Goal: Task Accomplishment & Management: Manage account settings

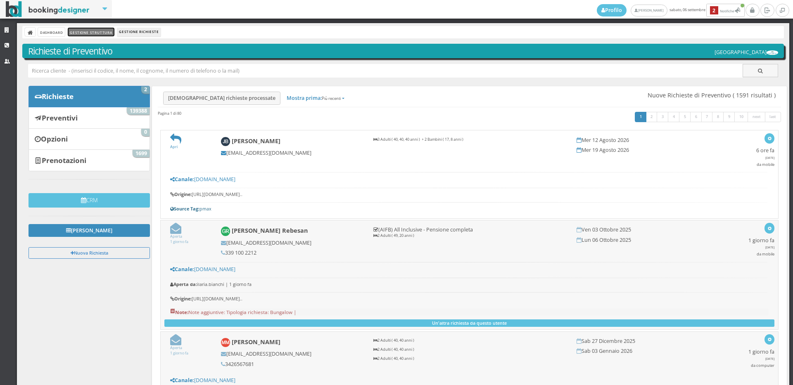
click at [88, 35] on link "Gestione Struttura" at bounding box center [91, 32] width 46 height 9
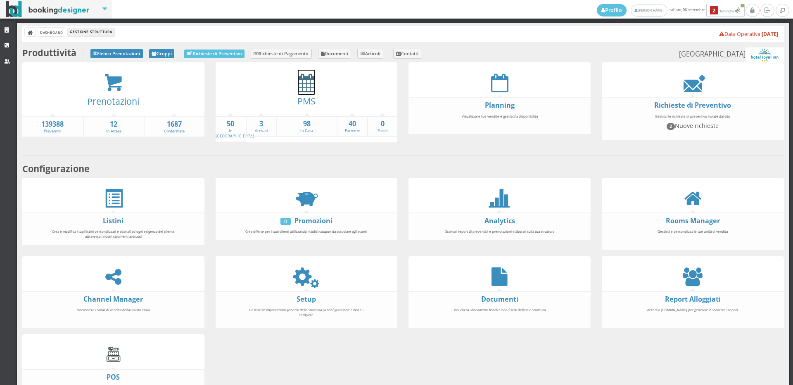
click at [311, 88] on icon at bounding box center [306, 83] width 17 height 19
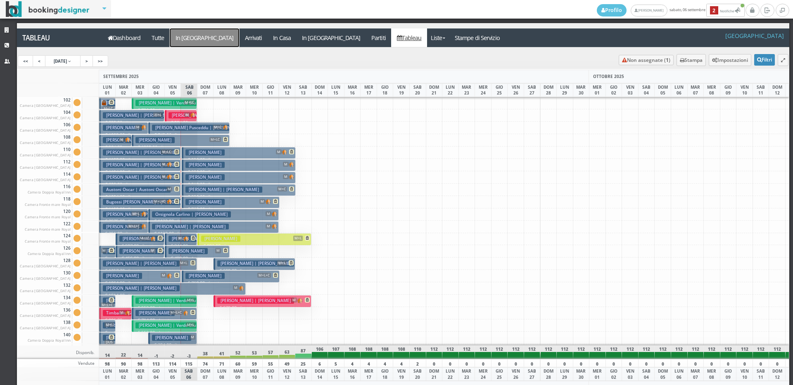
click at [191, 38] on a=pms-arrival-reservations"] "In [GEOGRAPHIC_DATA]" at bounding box center [204, 38] width 69 height 19
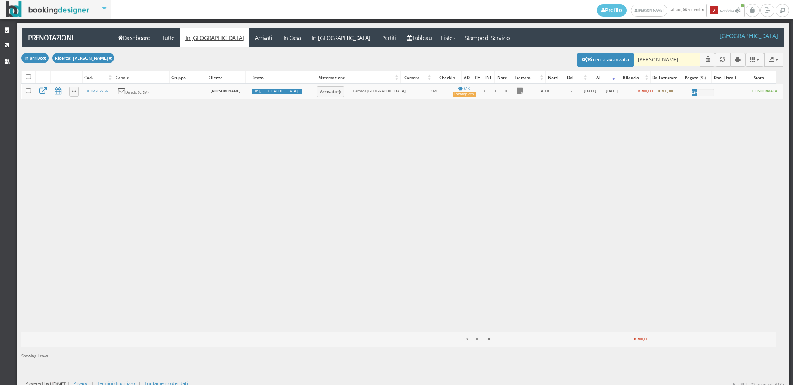
type input "fusco"
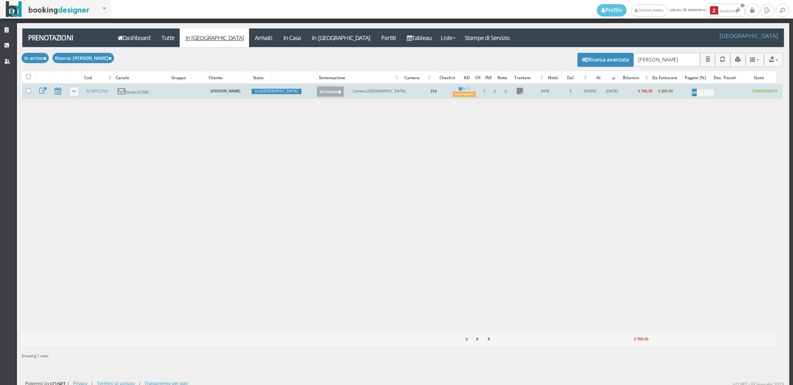
click at [317, 96] on button "Arrivato" at bounding box center [331, 91] width 28 height 11
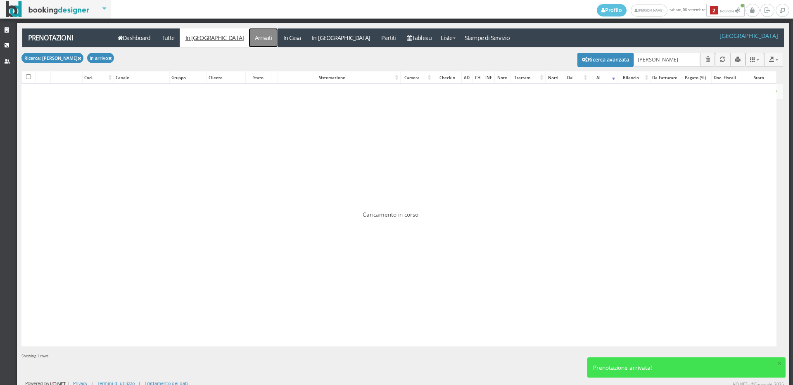
click at [249, 33] on link "Arrivati" at bounding box center [263, 38] width 29 height 19
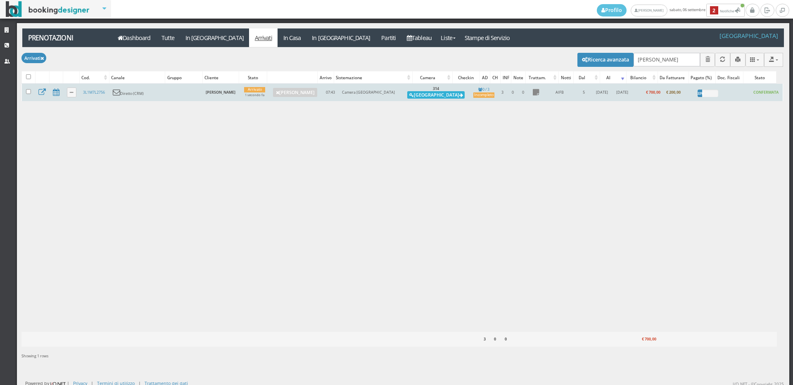
click at [425, 95] on button "Alloggia" at bounding box center [435, 94] width 57 height 7
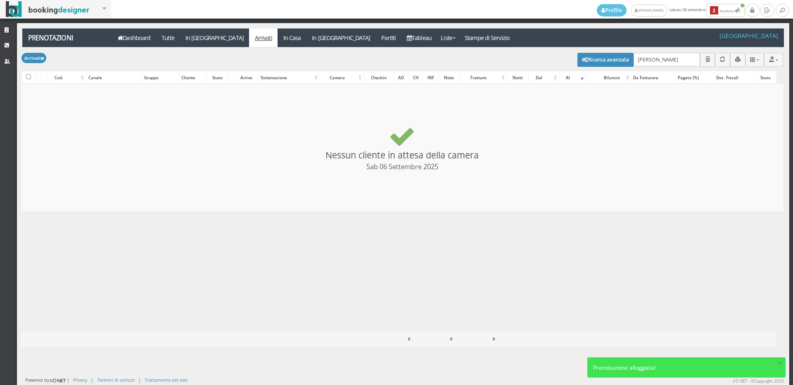
checkbox input "false"
click at [278, 29] on link "In Casa" at bounding box center [292, 38] width 29 height 19
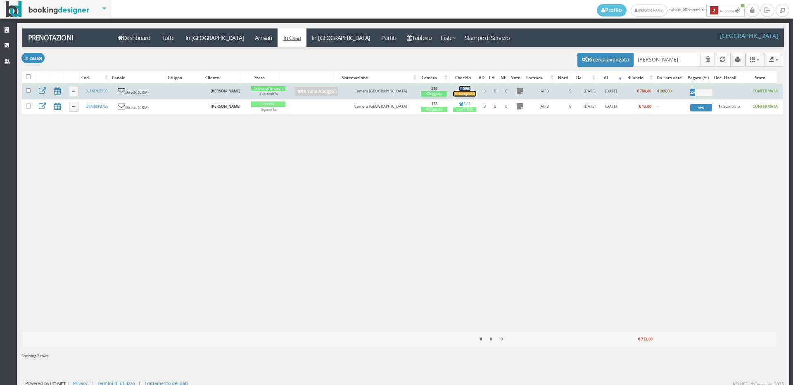
click at [466, 94] on div "Incompleto" at bounding box center [464, 93] width 23 height 5
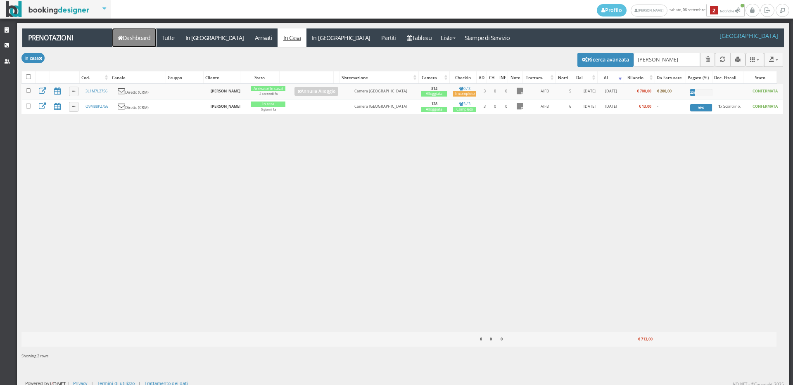
click at [145, 31] on link "Dashboard" at bounding box center [134, 38] width 44 height 19
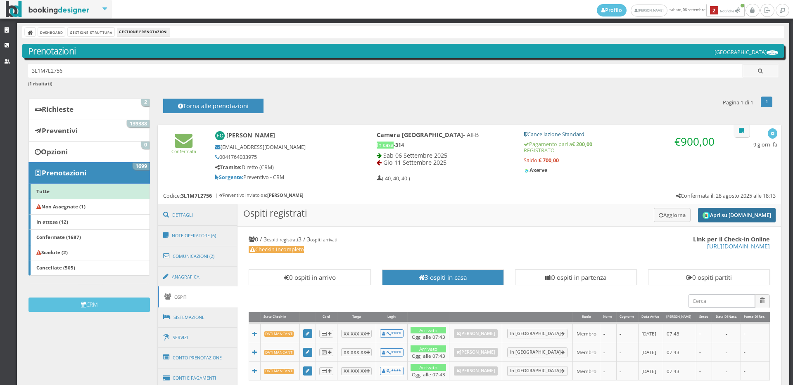
click at [746, 212] on button "Apri su Online-Check.in" at bounding box center [737, 215] width 78 height 14
click at [6, 42] on link "CRM" at bounding box center [8, 45] width 17 height 15
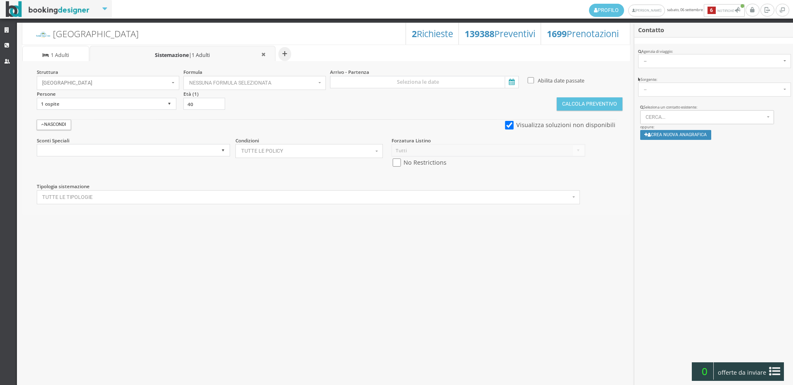
select select
click at [647, 121] on button "Cerca..." at bounding box center [707, 117] width 134 height 14
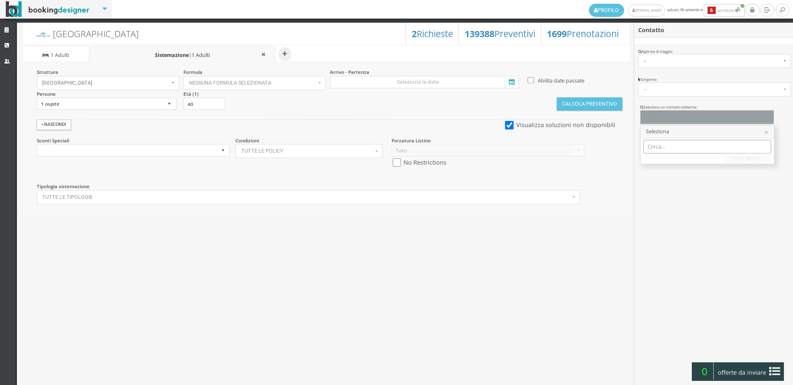
paste input "3498868704"
type input "3498868704"
click at [681, 159] on span "Giovanna Scolari | giovanna.scolari69@gmail.com Telef.: 3498868704" at bounding box center [756, 160] width 205 height 7
select select "63df58e288d011f0bcd50aeaebb5e02f"
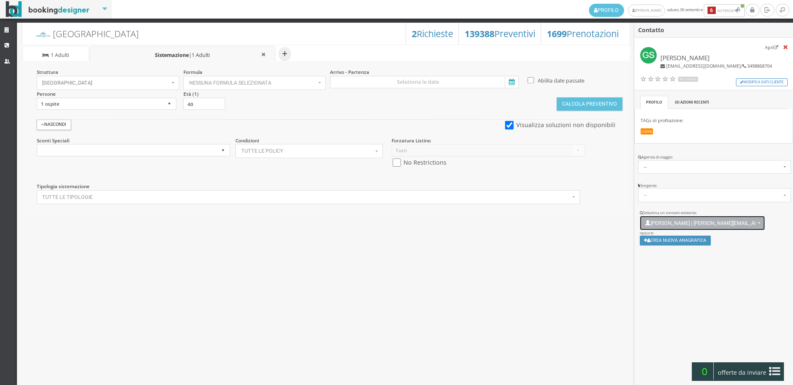
scroll to position [6, 0]
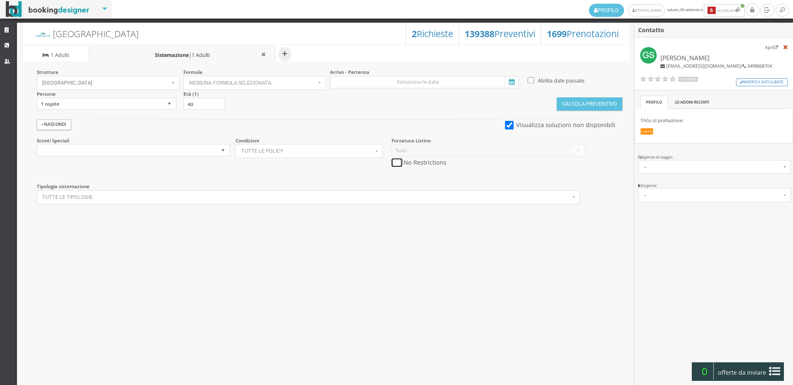
click at [399, 160] on input "checkbox" at bounding box center [397, 163] width 10 height 9
checkbox input "true"
click at [406, 79] on input at bounding box center [424, 82] width 189 height 12
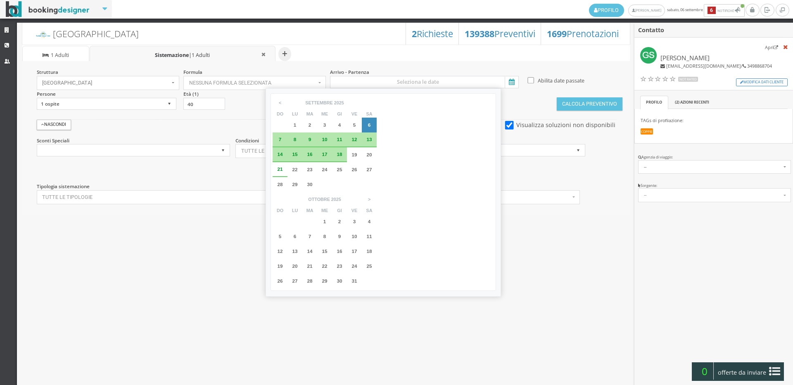
click at [368, 140] on span "13" at bounding box center [369, 139] width 5 height 5
type input "13 set 2025 - 15 set 2025"
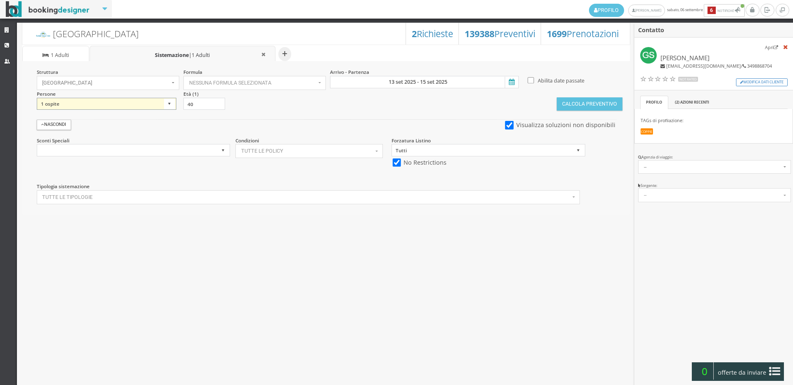
drag, startPoint x: 169, startPoint y: 104, endPoint x: 159, endPoint y: 109, distance: 10.6
click at [169, 104] on select "1 ospite 2 ospiti 3 ospiti 4 ospiti 5 ospiti 6 ospiti 7 ospiti 8 ospiti 9 ospit…" at bounding box center [107, 104] width 140 height 12
select select "2"
click at [37, 98] on select "1 ospite 2 ospiti 3 ospiti 4 ospiti 5 ospiti 6 ospiti 7 ospiti 8 ospiti 9 ospit…" at bounding box center [107, 104] width 140 height 12
click at [589, 101] on button "Calcola Preventivo" at bounding box center [589, 103] width 65 height 13
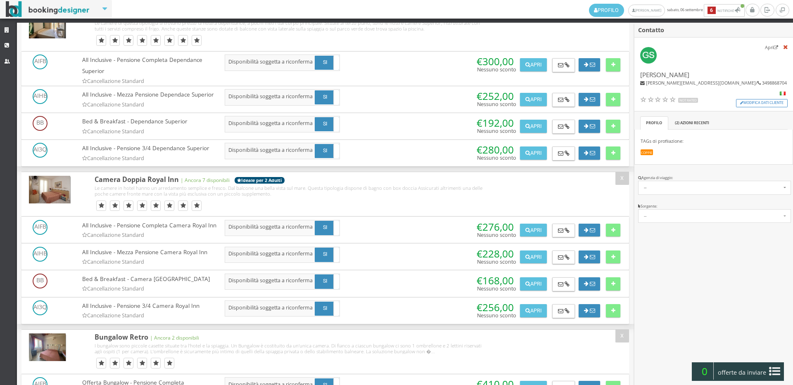
scroll to position [1234, 0]
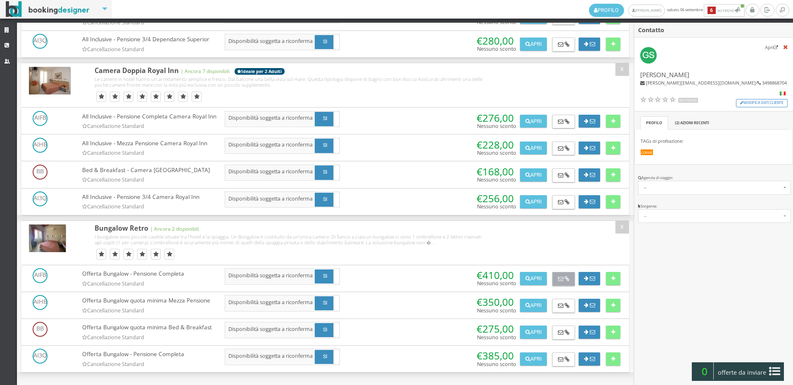
click at [570, 280] on button at bounding box center [563, 279] width 23 height 14
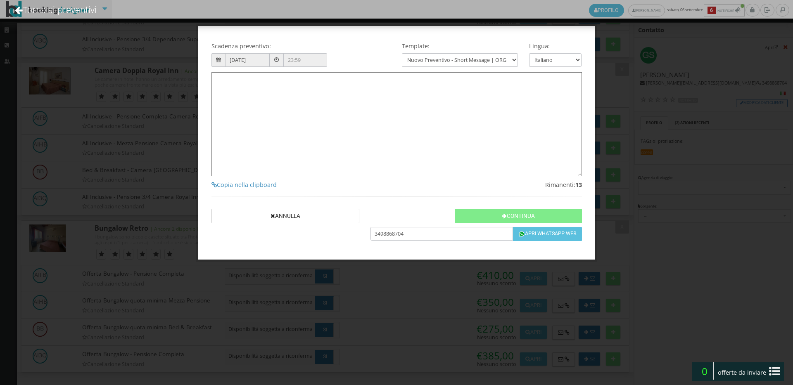
type textarea "Gentile Giovanna Scolari, sono Ilaria 🙂 , grazie per averci contattato! Come da…"
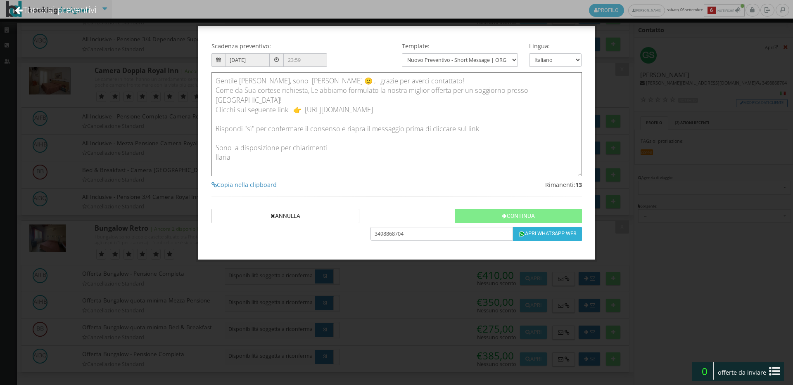
click at [554, 235] on button "Apri Whatsapp Web" at bounding box center [547, 234] width 69 height 14
drag, startPoint x: 504, startPoint y: 209, endPoint x: 496, endPoint y: 209, distance: 8.7
click at [504, 209] on button "Continua" at bounding box center [518, 216] width 127 height 14
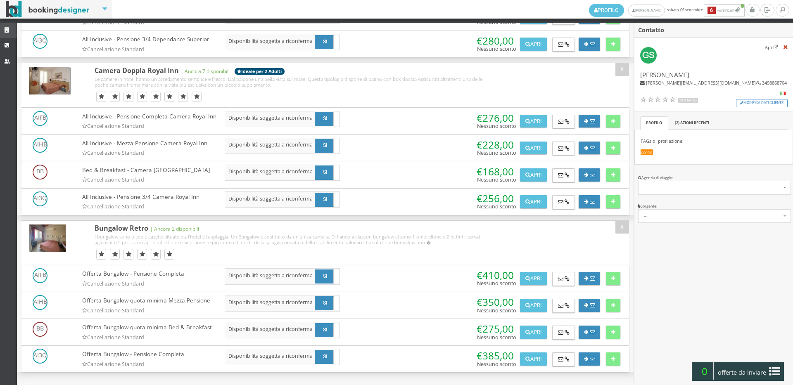
click at [0, 30] on link "Strutture" at bounding box center [8, 30] width 17 height 15
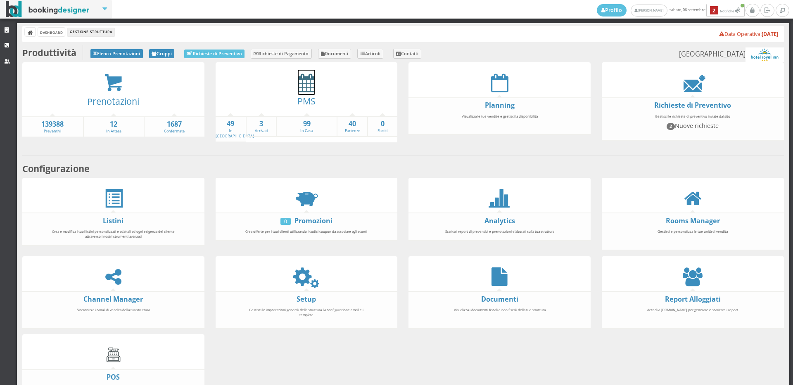
click at [300, 81] on icon at bounding box center [306, 83] width 17 height 19
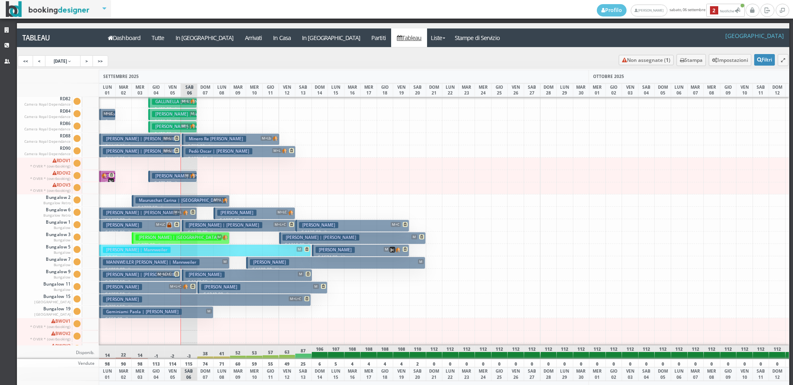
scroll to position [1255, 0]
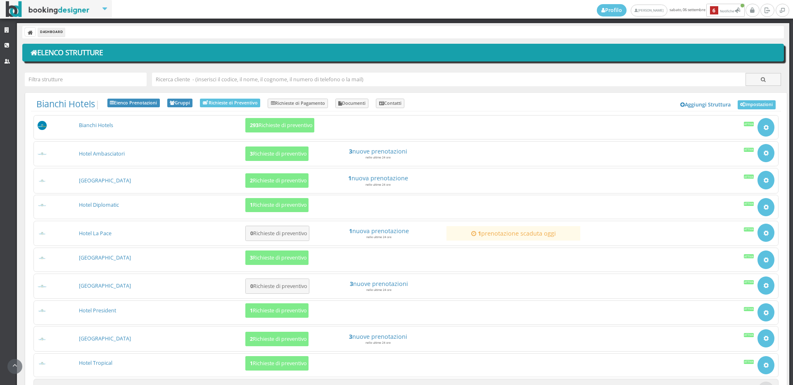
scroll to position [74, 0]
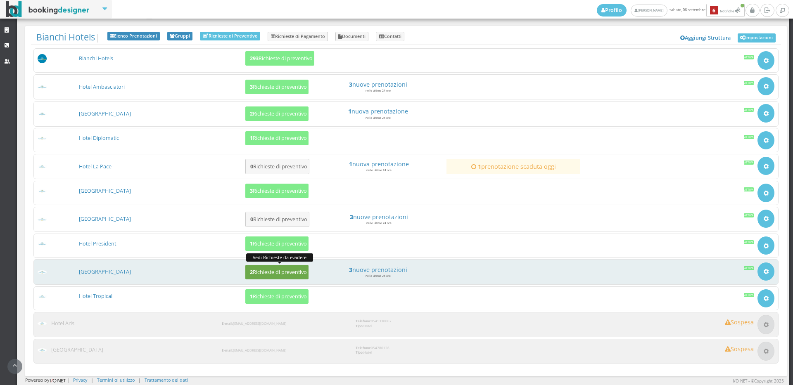
click at [278, 267] on button "2 Richieste di preventivo" at bounding box center [276, 272] width 63 height 14
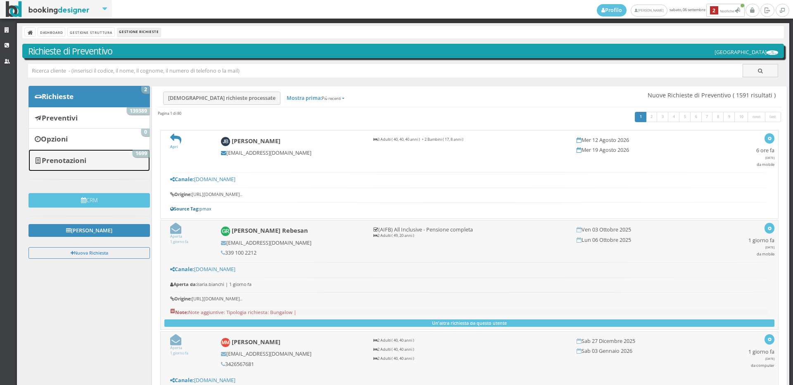
click at [98, 157] on link "Prenotazioni 1699" at bounding box center [89, 160] width 121 height 21
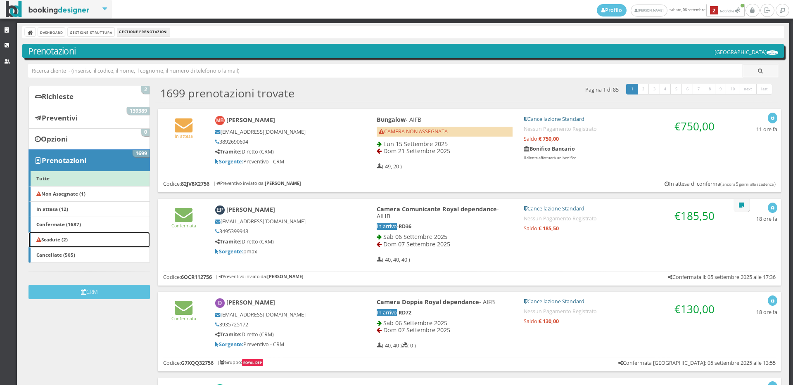
click at [95, 240] on link "Scadute (2)" at bounding box center [89, 240] width 121 height 16
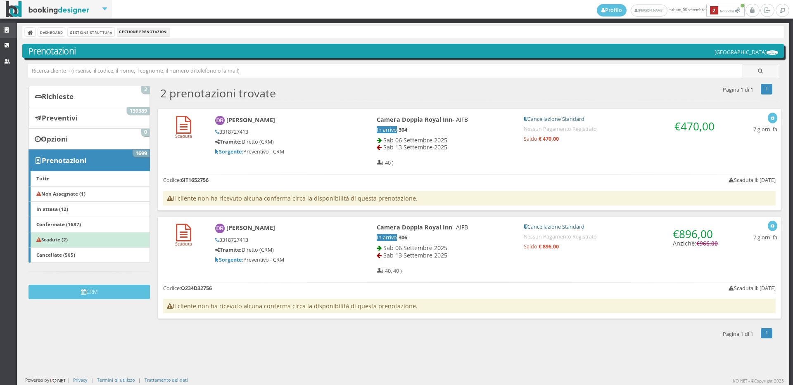
click at [10, 27] on link "Strutture" at bounding box center [8, 30] width 17 height 15
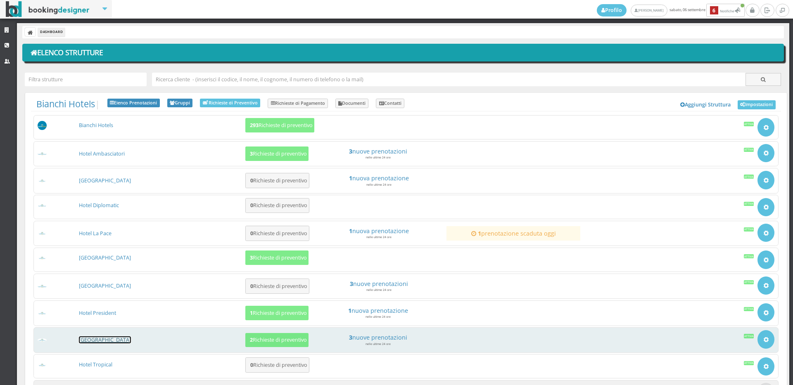
click at [94, 341] on link "[GEOGRAPHIC_DATA]" at bounding box center [105, 340] width 52 height 7
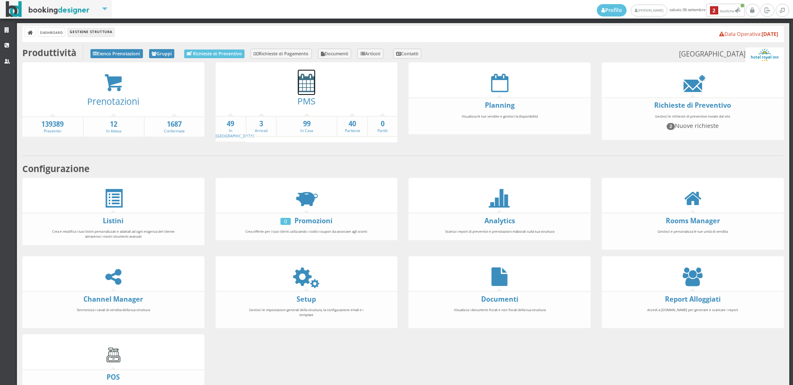
click at [307, 90] on icon at bounding box center [306, 83] width 17 height 19
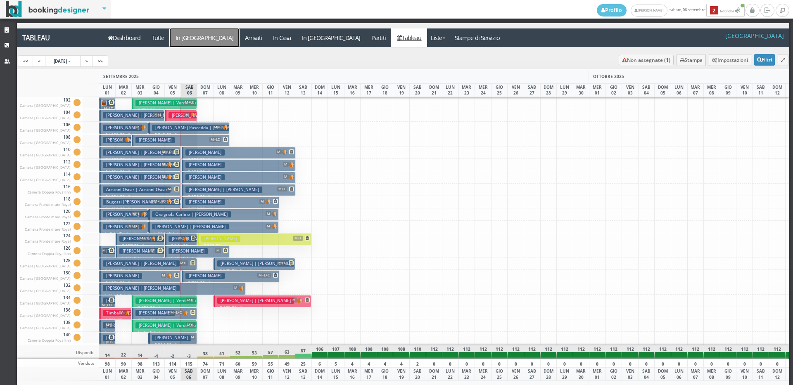
click at [189, 38] on a=pms-arrival-reservations"] "In [GEOGRAPHIC_DATA]" at bounding box center [204, 38] width 69 height 19
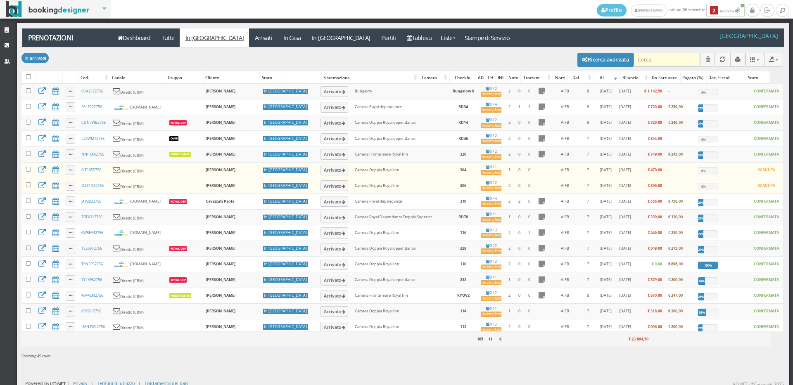
click at [636, 58] on input "search" at bounding box center [667, 60] width 67 height 14
click at [8, 20] on div "Profilo [PERSON_NAME] [DATE] 2 Notifiche Notifiche 2 Strutture CRM Utenti Preno…" at bounding box center [396, 192] width 793 height 385
click at [2, 30] on link "Strutture" at bounding box center [8, 30] width 17 height 15
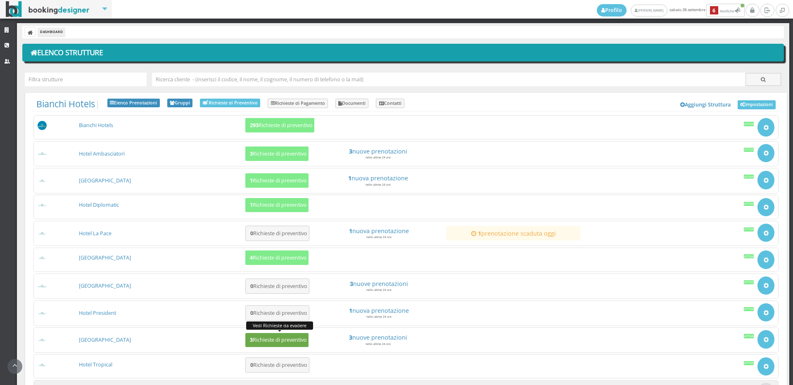
click at [278, 333] on button "3 Richieste di preventivo" at bounding box center [276, 340] width 63 height 14
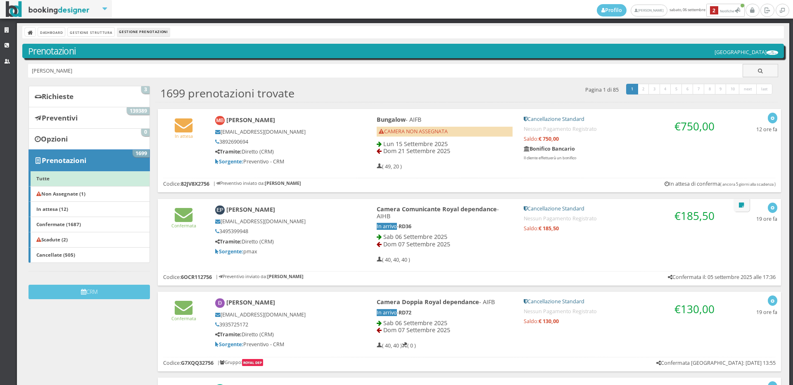
type input "[PERSON_NAME]"
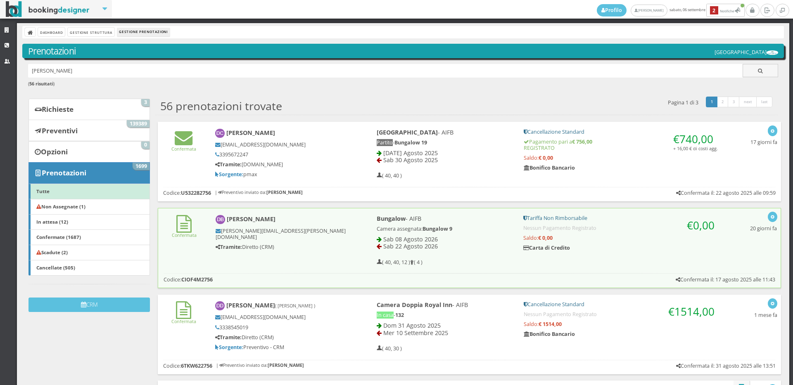
scroll to position [138, 0]
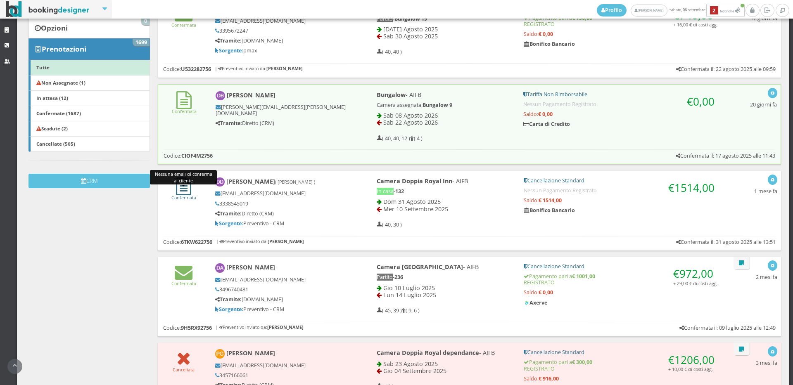
click at [185, 191] on icon at bounding box center [183, 187] width 15 height 18
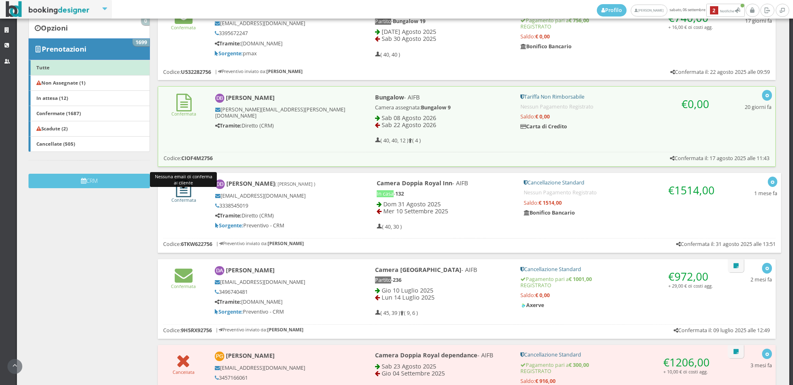
scroll to position [0, 0]
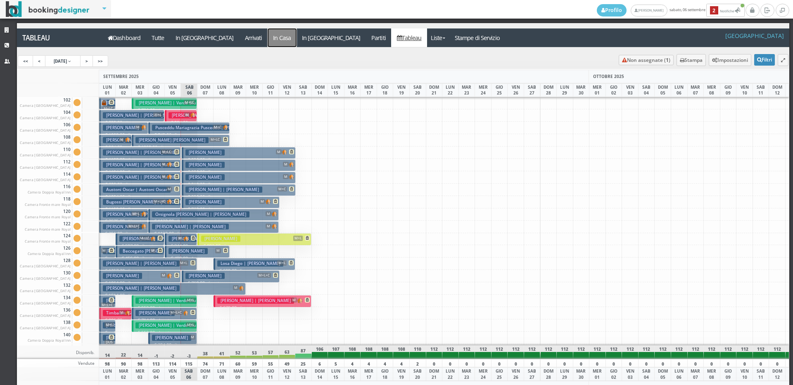
click at [268, 40] on a=pms-instay-reservations"] "In Casa" at bounding box center [282, 38] width 29 height 19
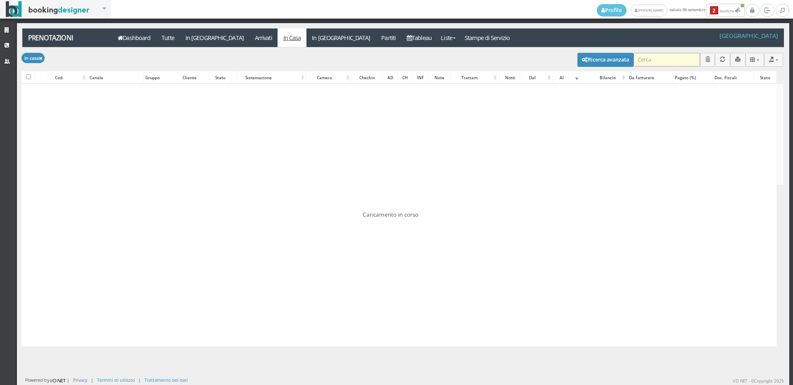
drag, startPoint x: 0, startPoint y: 0, endPoint x: 662, endPoint y: 61, distance: 664.5
click at [662, 61] on input "search" at bounding box center [667, 60] width 67 height 14
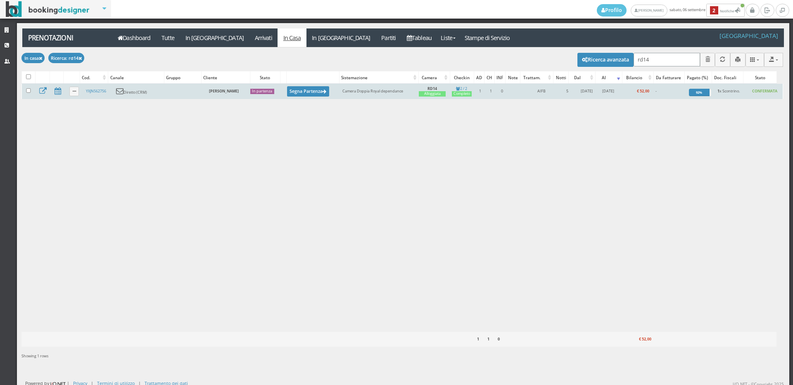
type input "rd14"
click at [92, 95] on td "YXJN562756" at bounding box center [98, 91] width 30 height 15
click at [94, 91] on link "YXJN562756" at bounding box center [96, 90] width 20 height 5
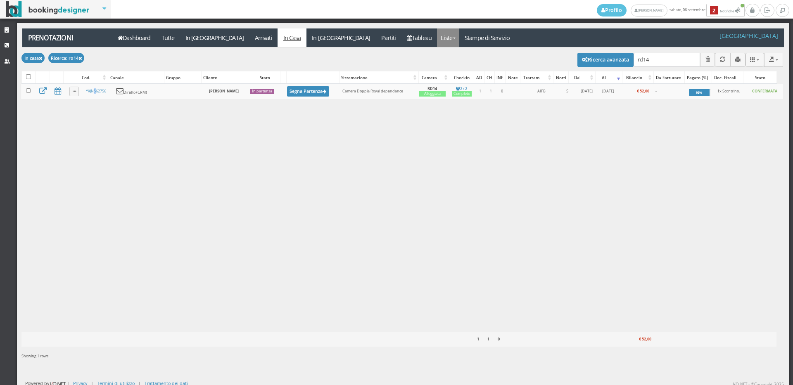
click at [437, 40] on link "Liste" at bounding box center [448, 38] width 22 height 19
click at [437, 54] on link "Ospiti In Casa" at bounding box center [466, 54] width 59 height 14
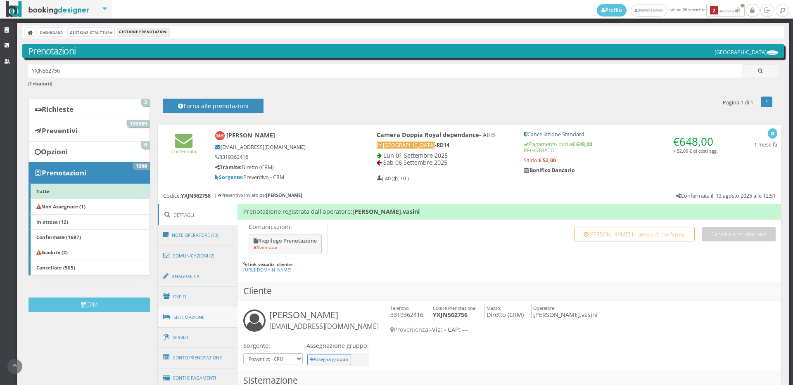
scroll to position [92, 0]
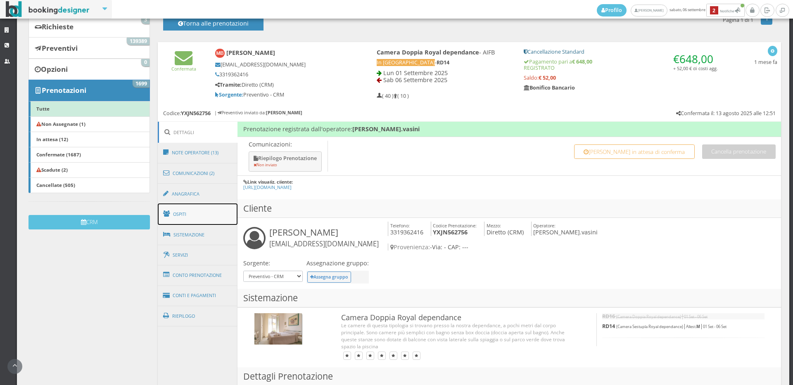
click at [218, 216] on link "Ospiti" at bounding box center [198, 214] width 80 height 21
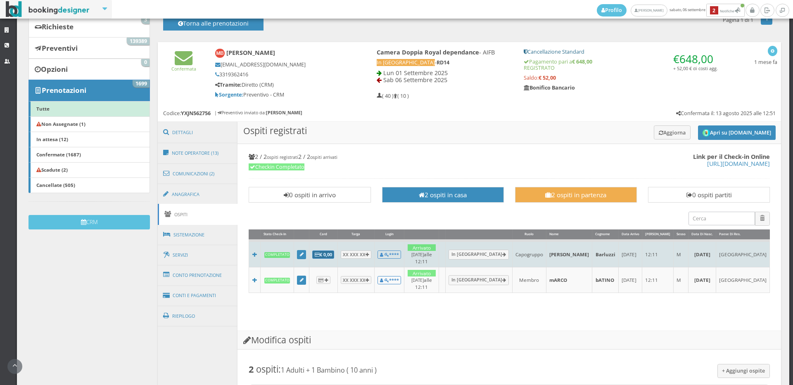
click at [325, 252] on b "€ 0,00" at bounding box center [323, 255] width 17 height 6
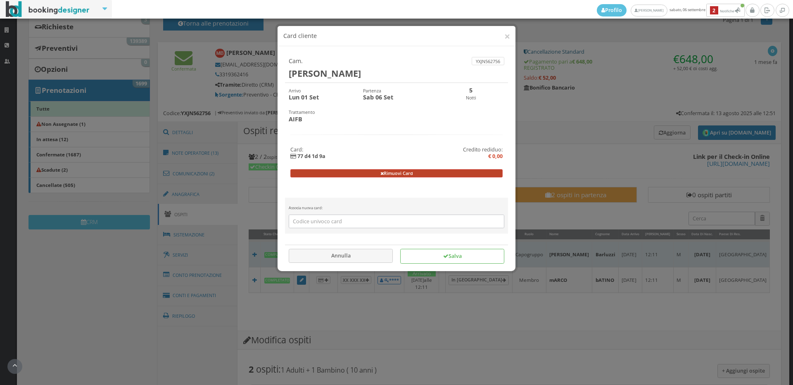
click at [326, 173] on button "Rimuovi Card" at bounding box center [396, 173] width 213 height 8
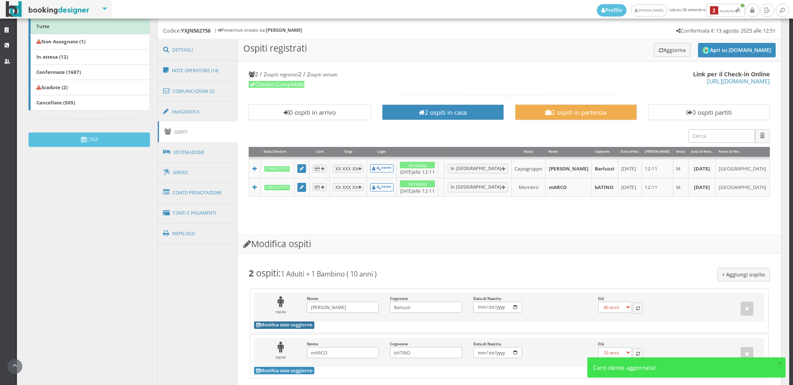
scroll to position [229, 0]
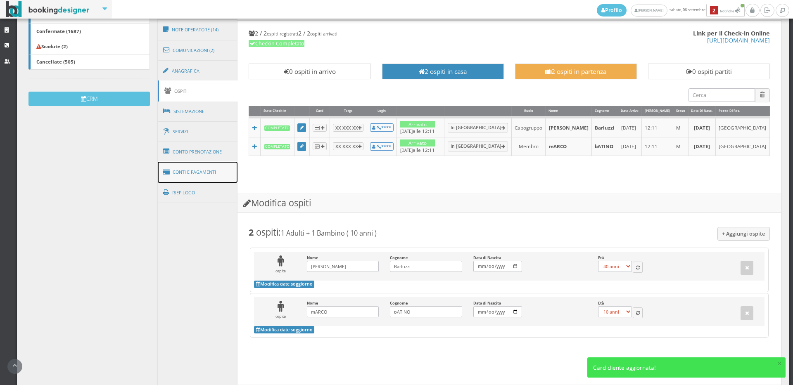
click at [199, 172] on link "Conti e Pagamenti" at bounding box center [198, 172] width 80 height 21
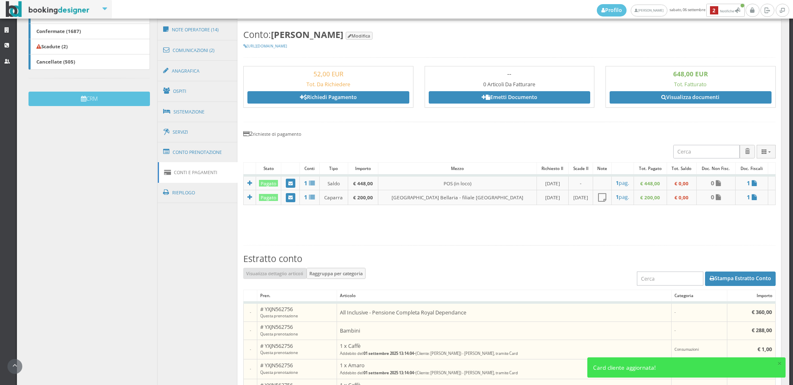
scroll to position [367, 0]
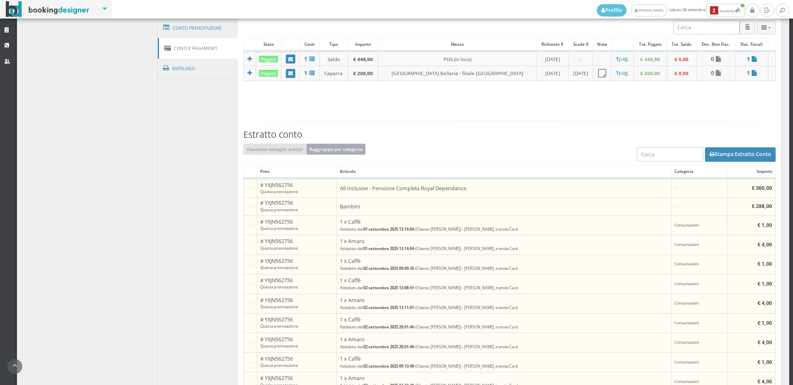
click at [325, 150] on button "Raggruppa per categoria" at bounding box center [336, 149] width 59 height 11
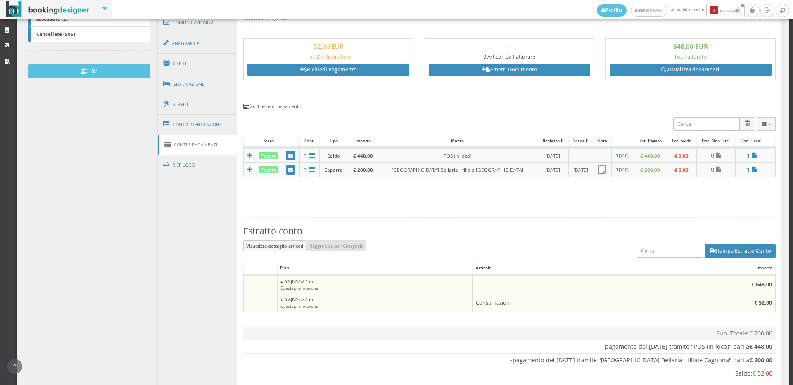
scroll to position [76, 0]
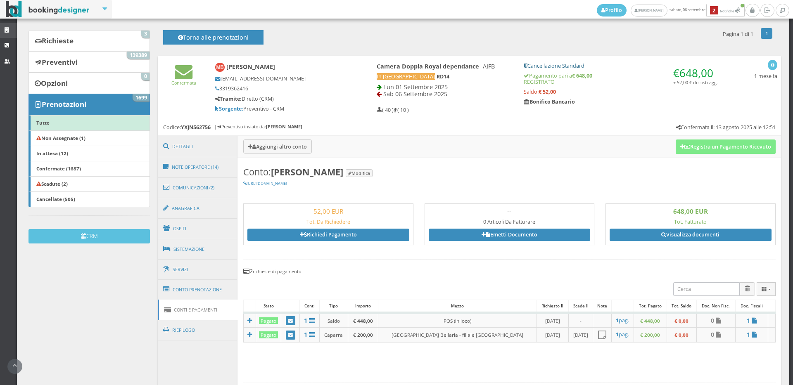
click at [8, 30] on icon at bounding box center [8, 30] width 7 height 5
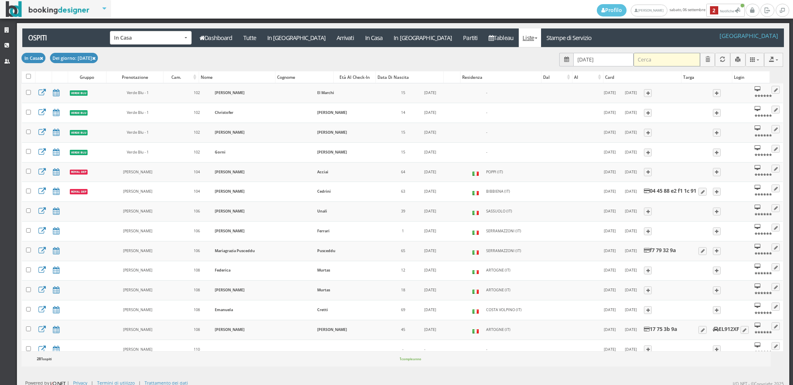
drag, startPoint x: 642, startPoint y: 59, endPoint x: 651, endPoint y: 57, distance: 9.6
click at [642, 59] on input "search" at bounding box center [667, 60] width 67 height 14
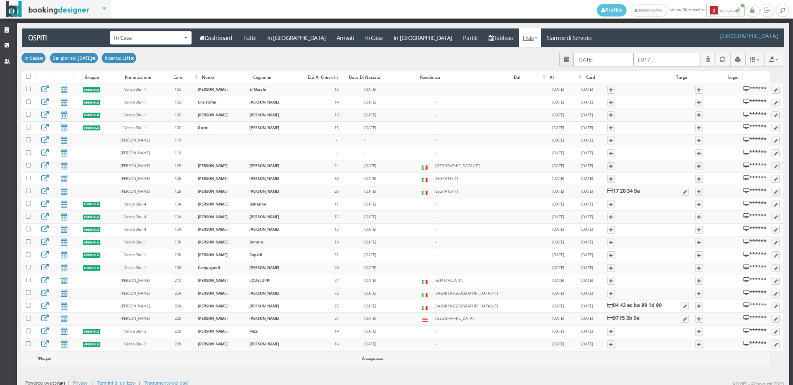
type input "LU177"
checkbox input "false"
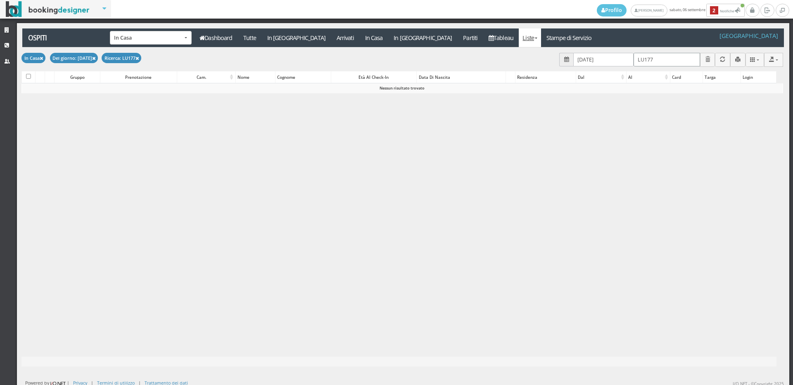
type input "LU1779"
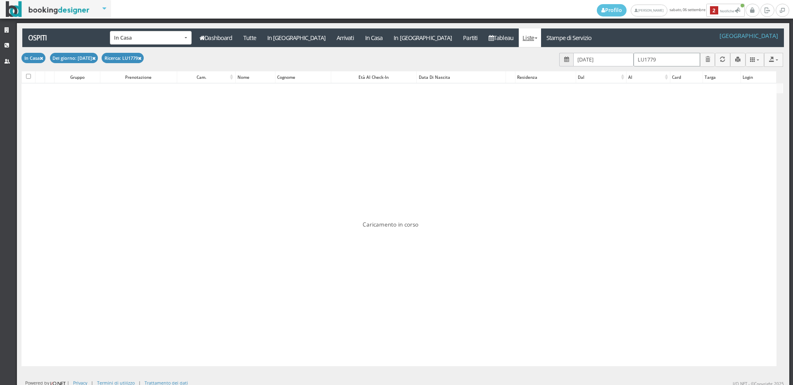
checkbox input "false"
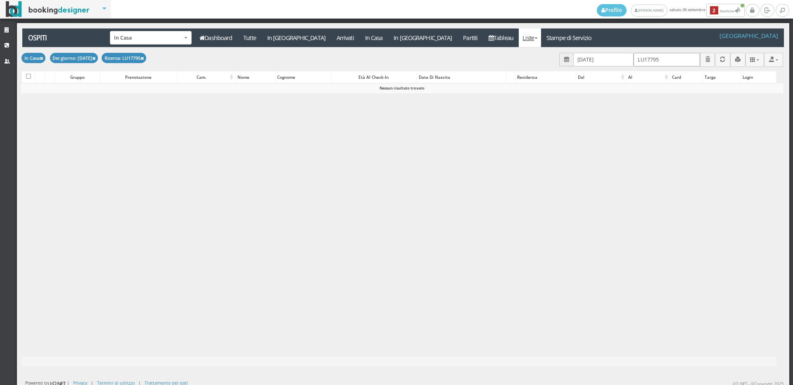
type input "LU177955"
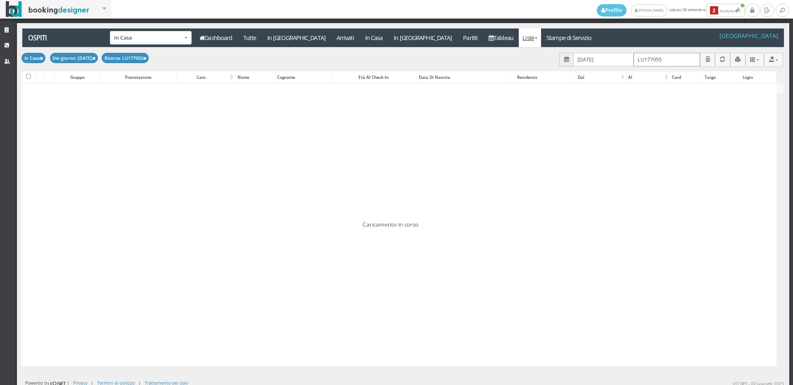
checkbox input "false"
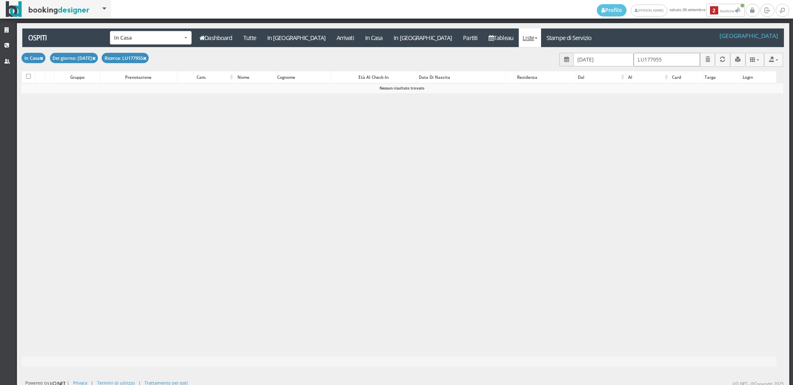
type input "LU177955"
click at [359, 39] on a=pms-instay-reservations"] "In Casa" at bounding box center [373, 38] width 29 height 19
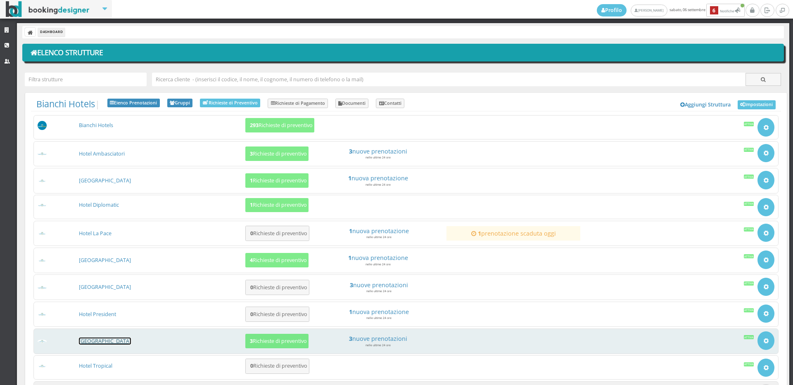
click at [109, 342] on link "[GEOGRAPHIC_DATA]" at bounding box center [105, 341] width 52 height 7
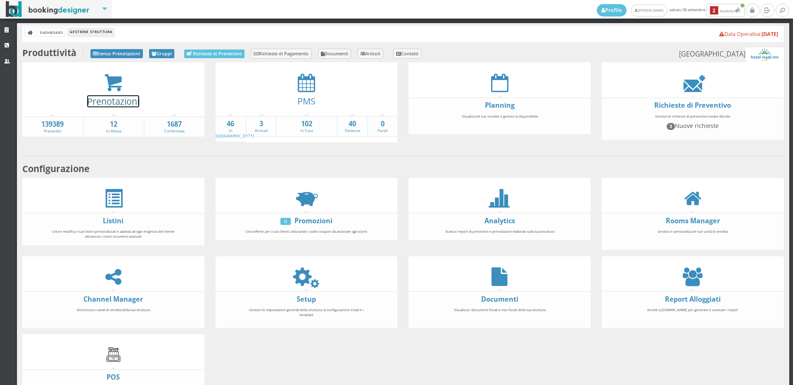
click at [122, 99] on link "Prenotazioni" at bounding box center [113, 101] width 52 height 12
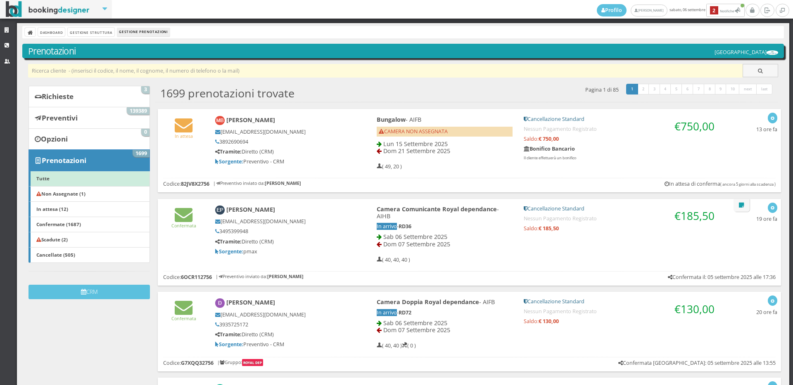
click at [227, 76] on input "text" at bounding box center [385, 71] width 715 height 14
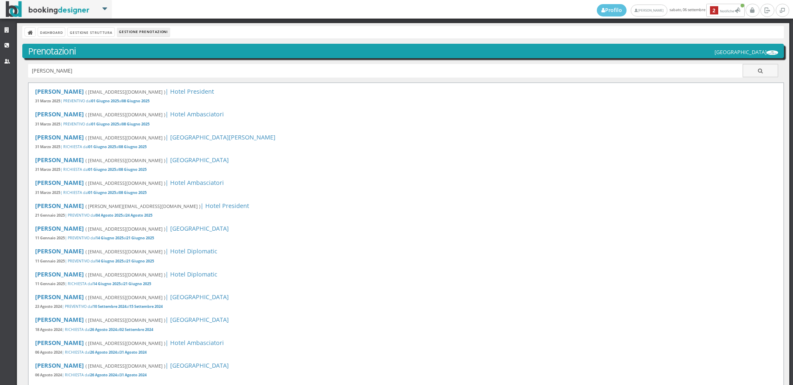
type input "[PERSON_NAME]"
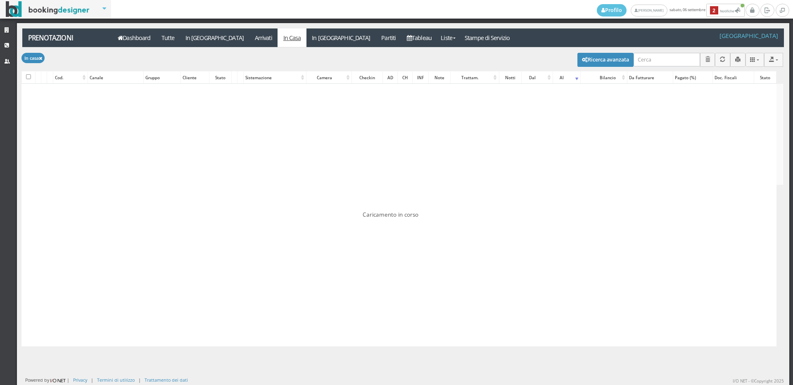
type input "rd14"
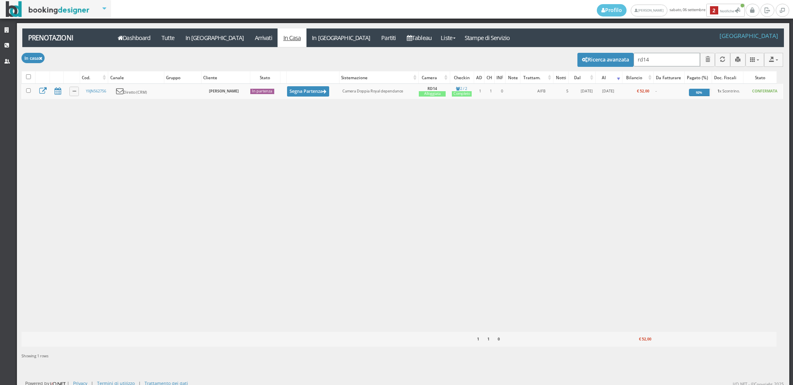
drag, startPoint x: 663, startPoint y: 59, endPoint x: 483, endPoint y: 77, distance: 181.4
click at [483, 77] on div "Modifica selezionati: Segna come "Arrivato" Segna come "Alloggiato" Segna come …" at bounding box center [402, 207] width 762 height 319
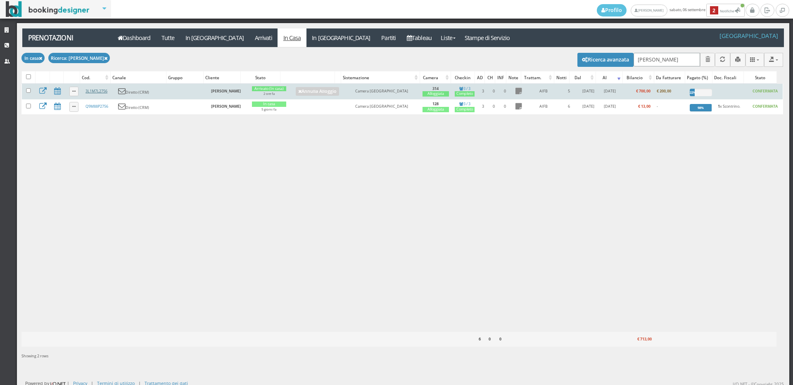
type input "FUSCO"
click at [91, 90] on link "3L1M7L2756" at bounding box center [97, 90] width 22 height 5
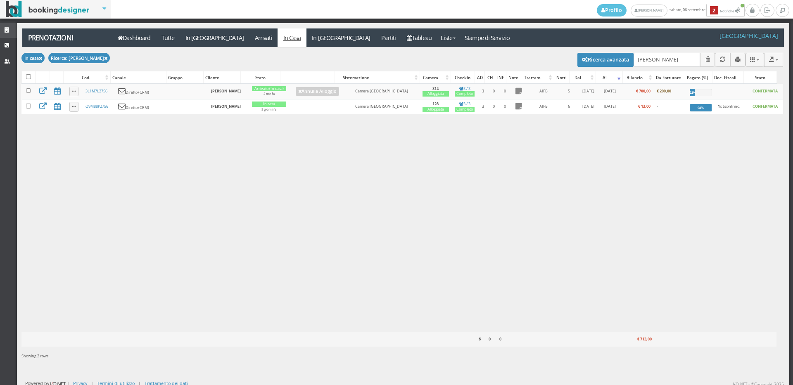
click at [12, 30] on link "Strutture" at bounding box center [8, 30] width 17 height 15
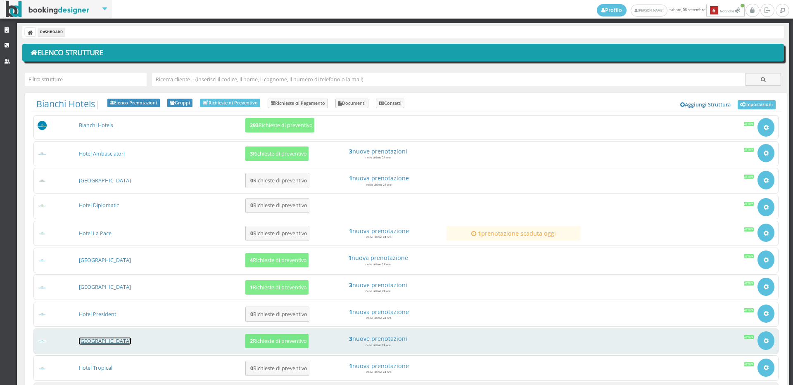
click at [93, 340] on link "[GEOGRAPHIC_DATA]" at bounding box center [105, 341] width 52 height 7
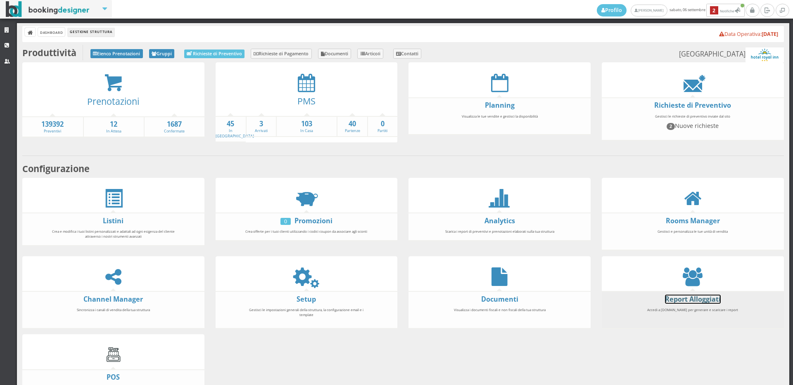
click at [702, 295] on link "Report Alloggiati" at bounding box center [693, 299] width 56 height 9
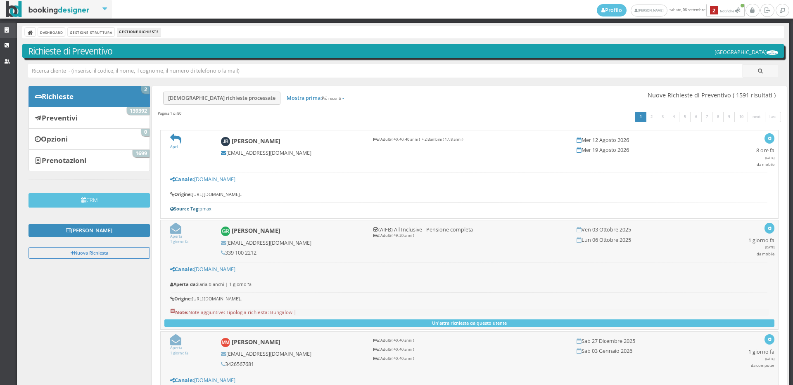
click at [4, 29] on link "Strutture" at bounding box center [8, 30] width 17 height 15
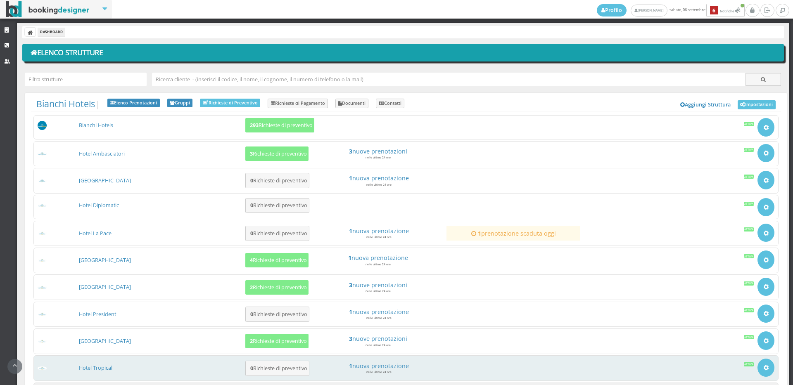
scroll to position [78, 0]
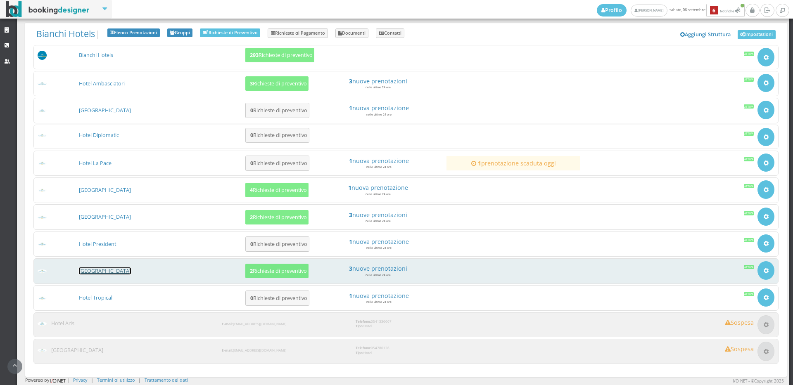
click at [103, 268] on link "[GEOGRAPHIC_DATA]" at bounding box center [105, 271] width 52 height 7
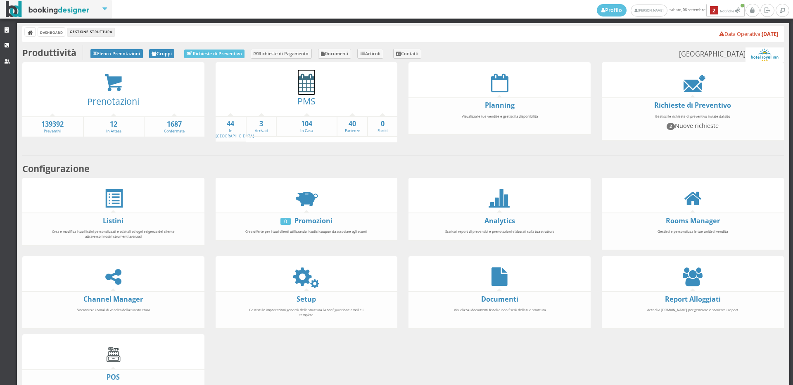
click at [304, 89] on icon at bounding box center [306, 83] width 17 height 19
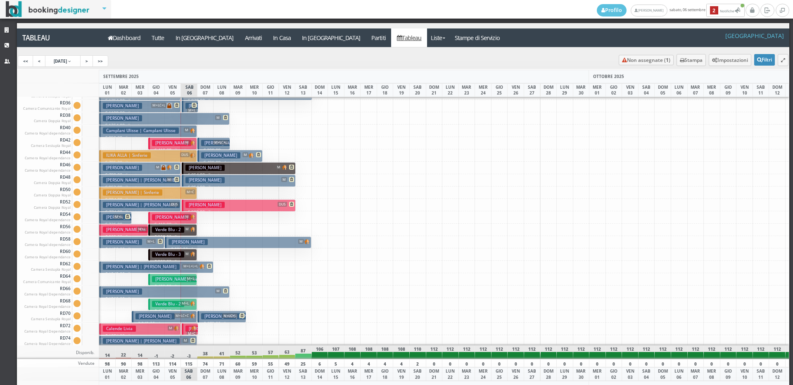
scroll to position [1116, 0]
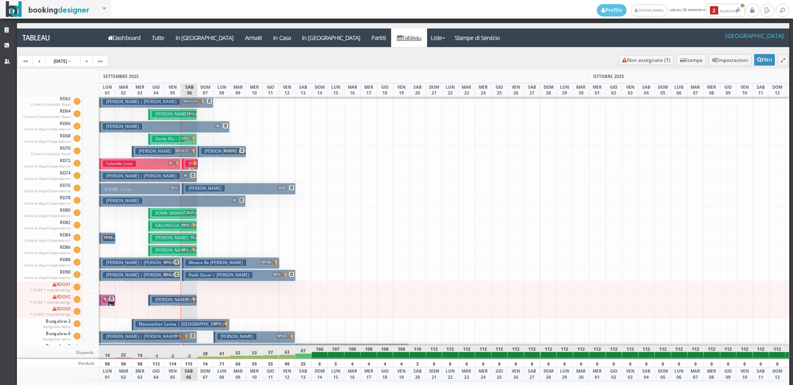
click at [105, 237] on span "M+LC" at bounding box center [108, 237] width 12 height 5
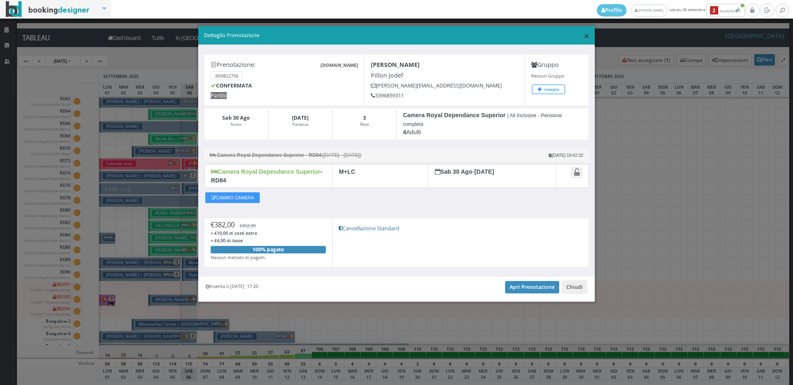
click at [584, 38] on span "×" at bounding box center [587, 36] width 6 height 14
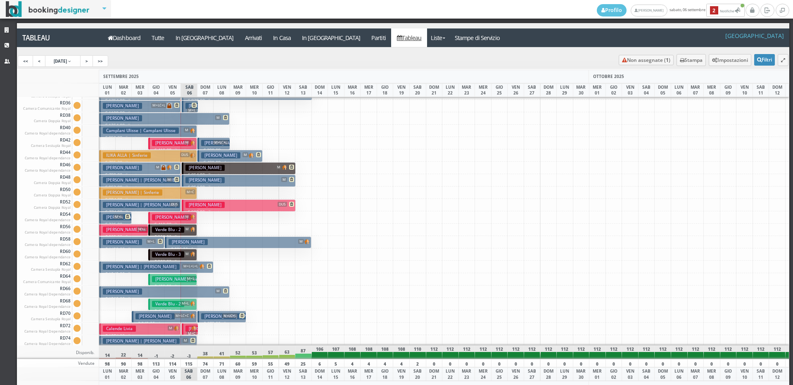
scroll to position [868, 0]
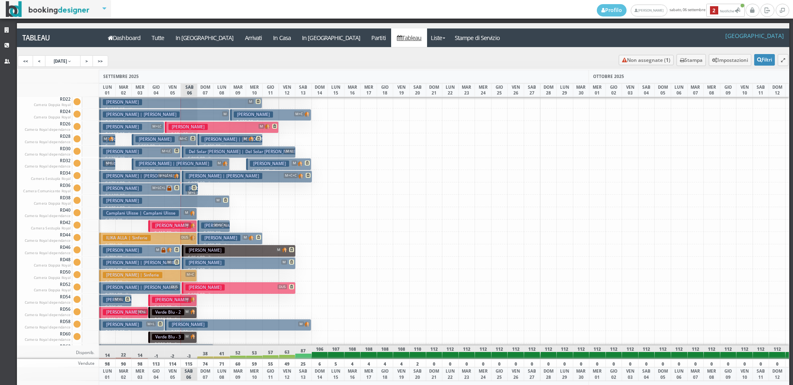
click at [171, 188] on icon at bounding box center [169, 188] width 6 height 6
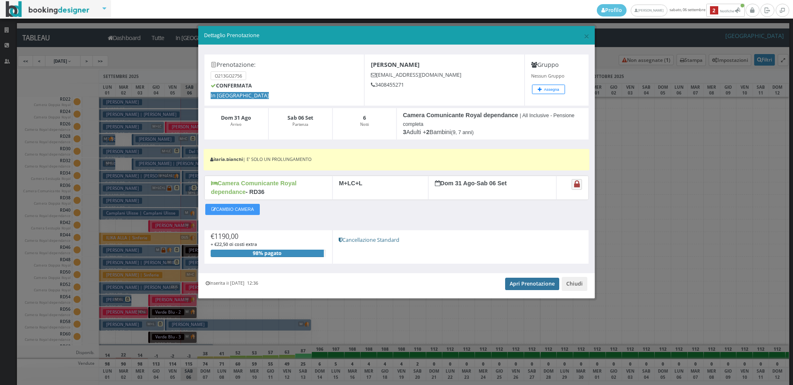
click at [542, 280] on link "Apri Prenotazione" at bounding box center [532, 284] width 54 height 12
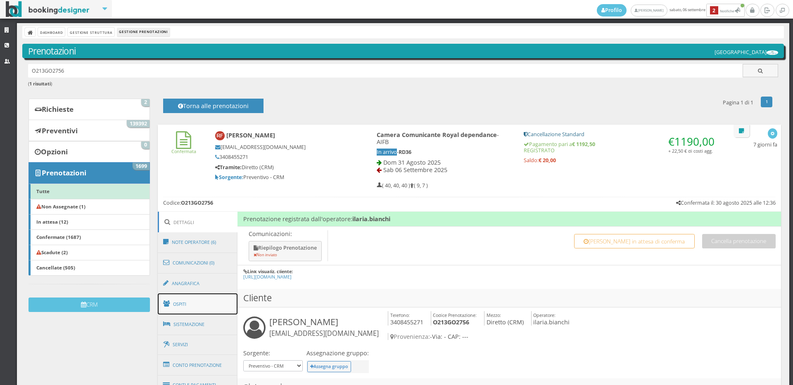
click at [174, 303] on link "Ospiti" at bounding box center [198, 304] width 80 height 21
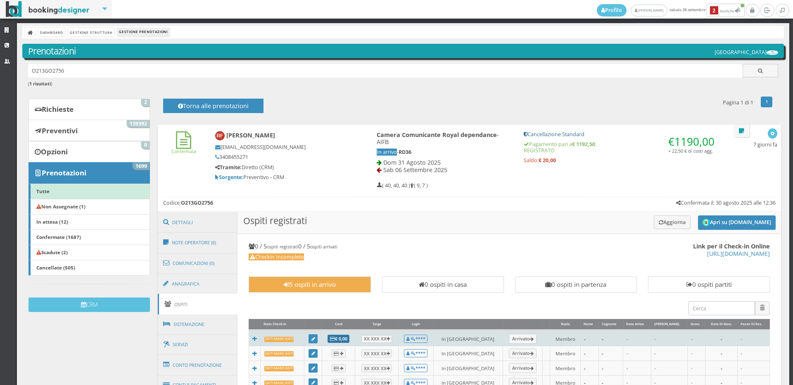
click at [345, 335] on button "€ 0,00" at bounding box center [339, 339] width 22 height 8
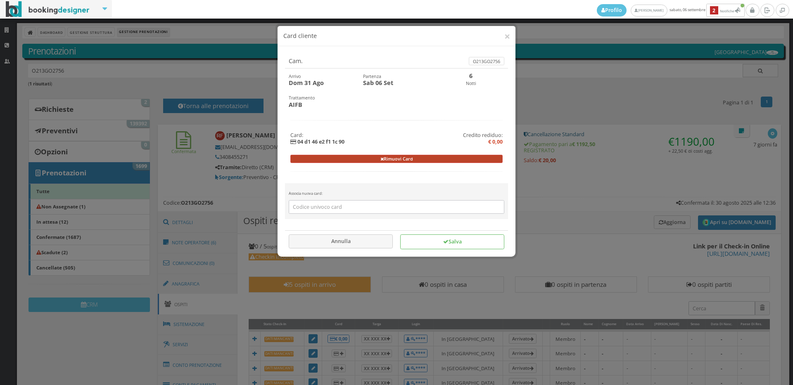
click at [406, 162] on button "Rimuovi Card" at bounding box center [396, 159] width 213 height 8
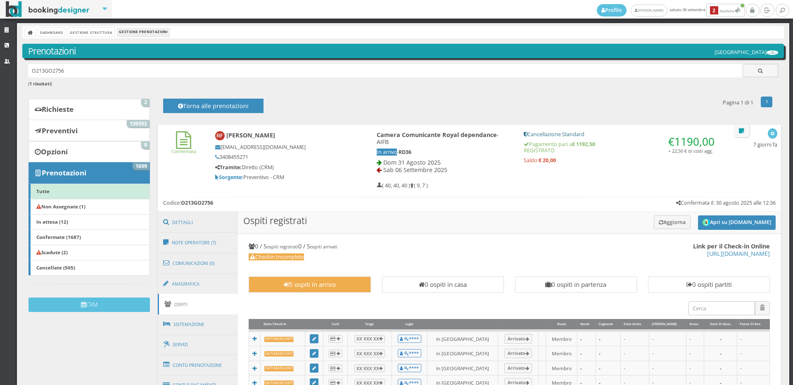
drag, startPoint x: 78, startPoint y: 65, endPoint x: 5, endPoint y: 83, distance: 75.3
click at [2, 83] on div "Strutture CRM Utenti Dashboard Gestione Struttura Gestione Prenotazioni Prenota…" at bounding box center [396, 204] width 793 height 362
type input "castellini"
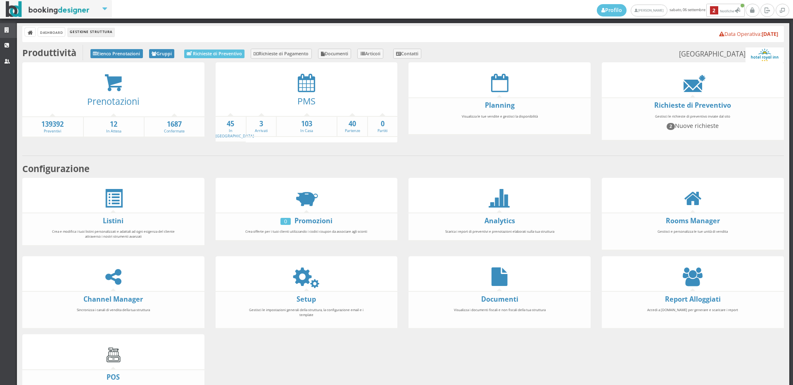
click at [9, 26] on link "Strutture" at bounding box center [8, 30] width 17 height 15
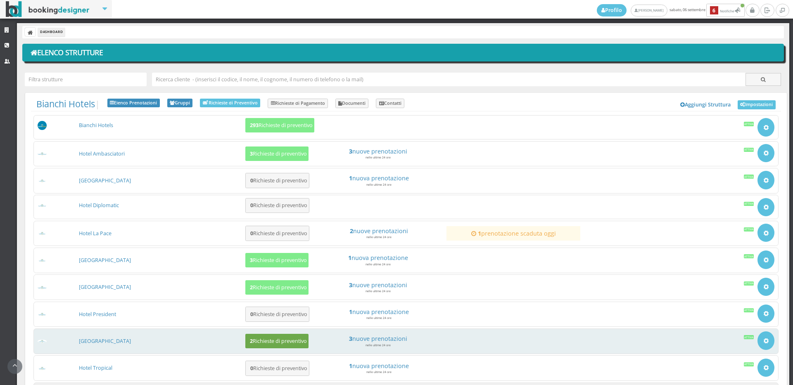
scroll to position [78, 0]
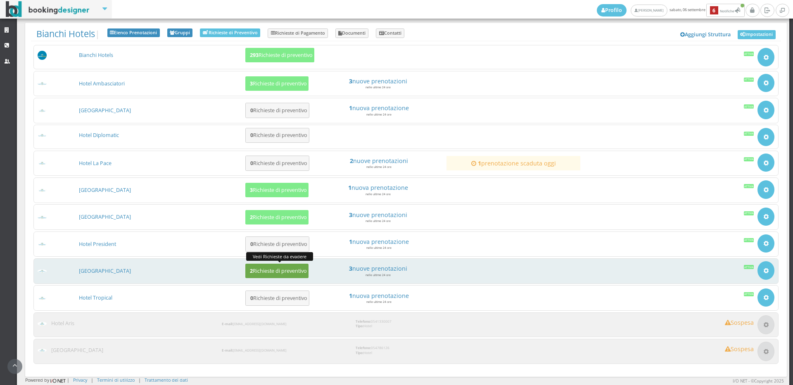
click at [278, 269] on h5 "2 Richieste di preventivo" at bounding box center [276, 271] width 59 height 6
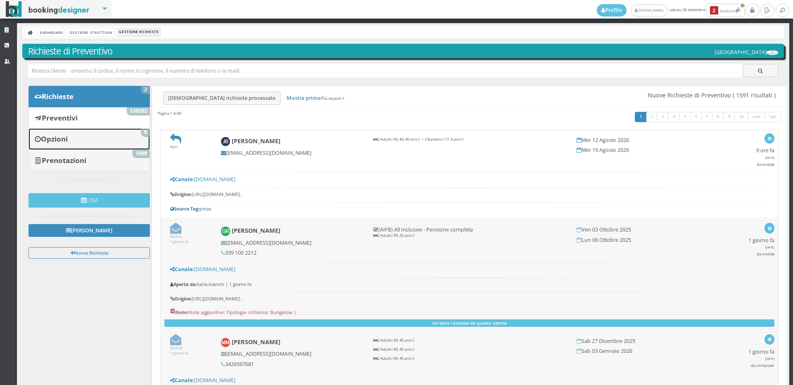
click at [138, 150] on div "Richieste 2 Preventivi 139392 Opzioni 0 Prenotazioni 1699" at bounding box center [89, 129] width 121 height 86
click at [134, 154] on span "1699" at bounding box center [141, 153] width 17 height 7
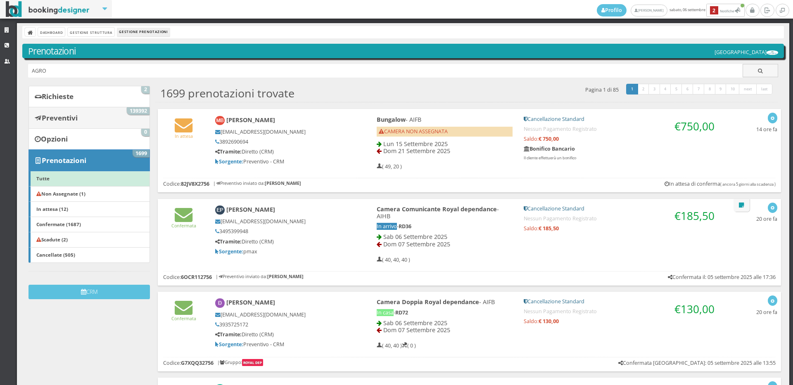
type input "AGRO"
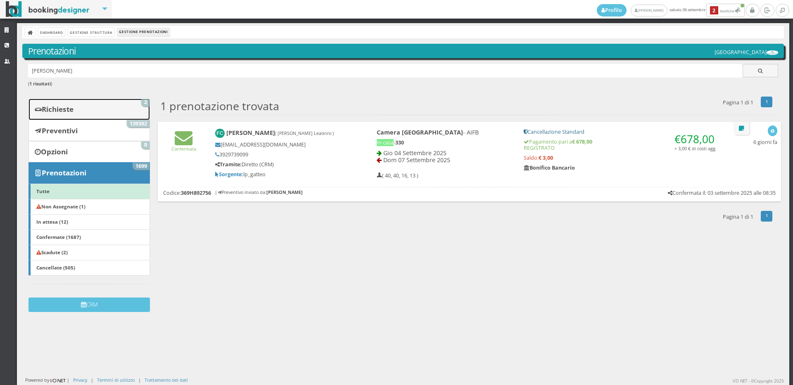
click at [71, 112] on b "Richieste" at bounding box center [58, 110] width 32 height 10
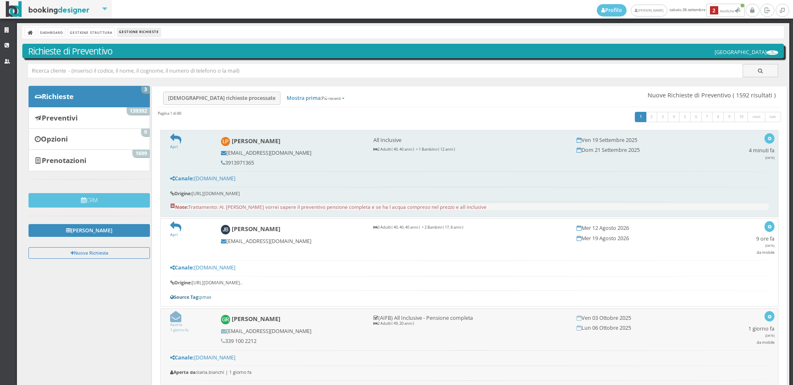
click at [176, 145] on form "Apri" at bounding box center [190, 141] width 40 height 17
click at [173, 132] on div "Apri [PERSON_NAME] [EMAIL_ADDRESS][DOMAIN_NAME] 3913971365 All Inclusive 2 Adul…" at bounding box center [469, 173] width 618 height 87
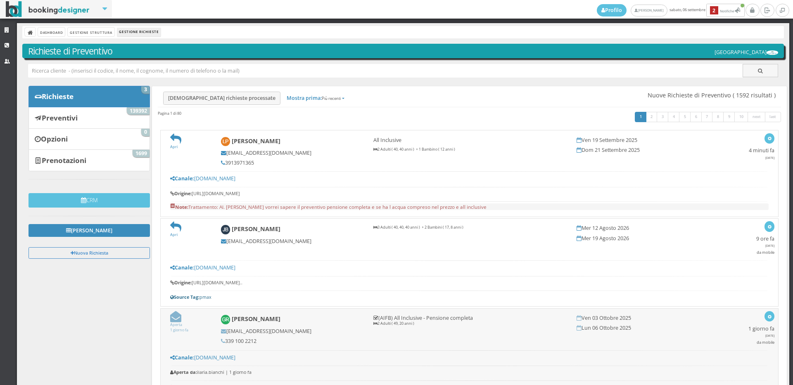
click at [173, 138] on icon at bounding box center [175, 138] width 11 height 11
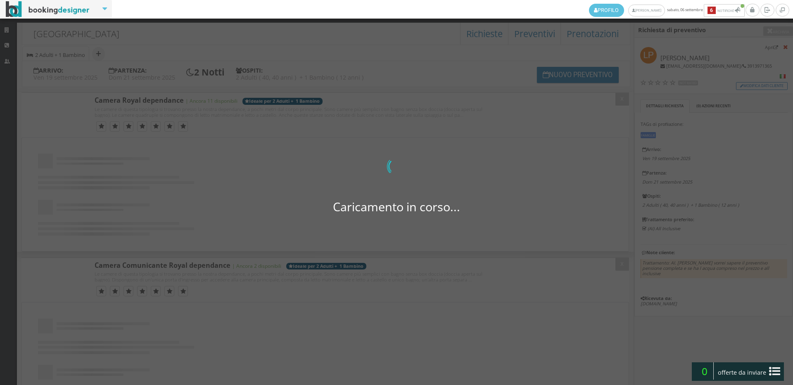
select select
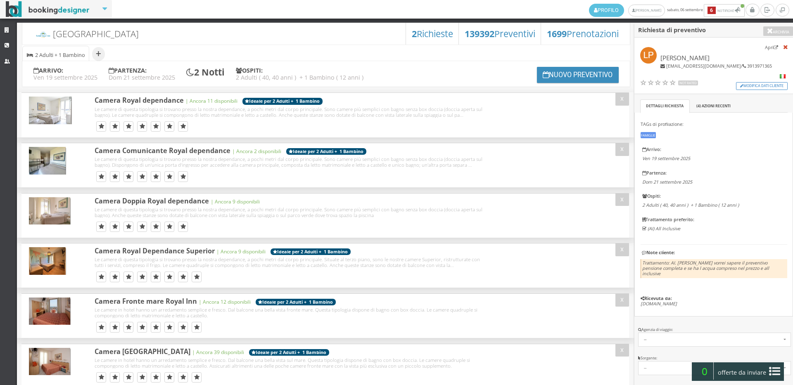
drag, startPoint x: 67, startPoint y: 55, endPoint x: 86, endPoint y: 59, distance: 19.5
click at [67, 55] on span "2 Adulti + 1 Bambino ( 12 anni )" at bounding box center [60, 60] width 50 height 17
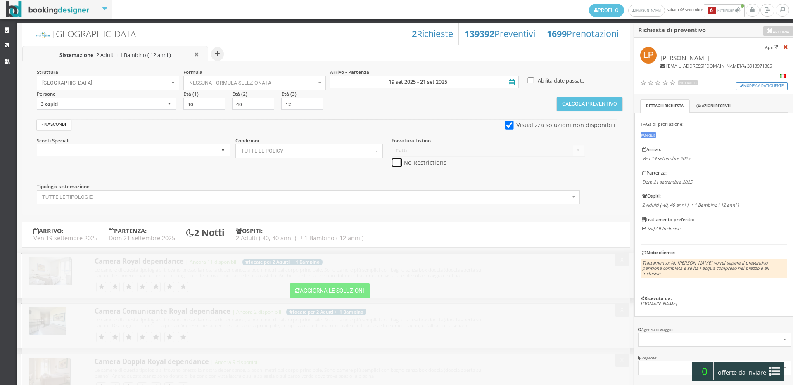
click at [395, 163] on input "checkbox" at bounding box center [397, 163] width 10 height 9
checkbox input "true"
click at [564, 101] on button "Calcola Preventivo" at bounding box center [589, 103] width 65 height 13
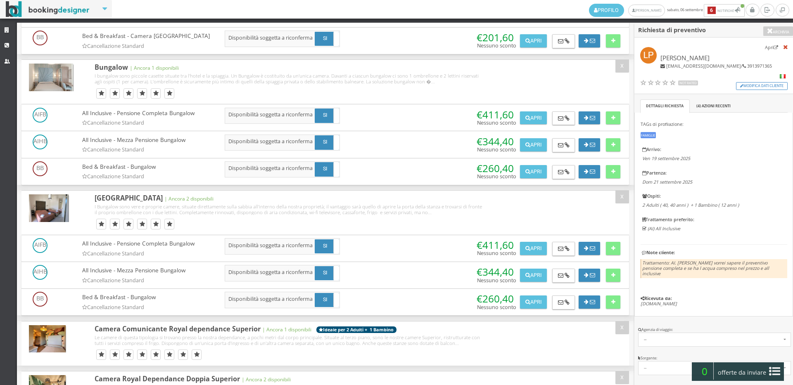
scroll to position [413, 0]
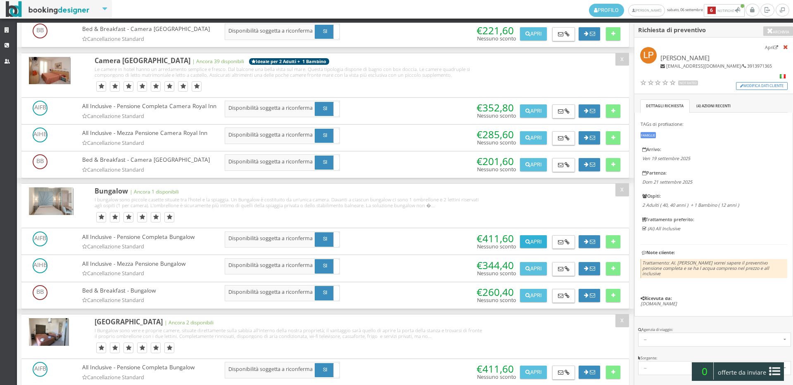
click at [541, 249] on button "Apri" at bounding box center [533, 241] width 26 height 13
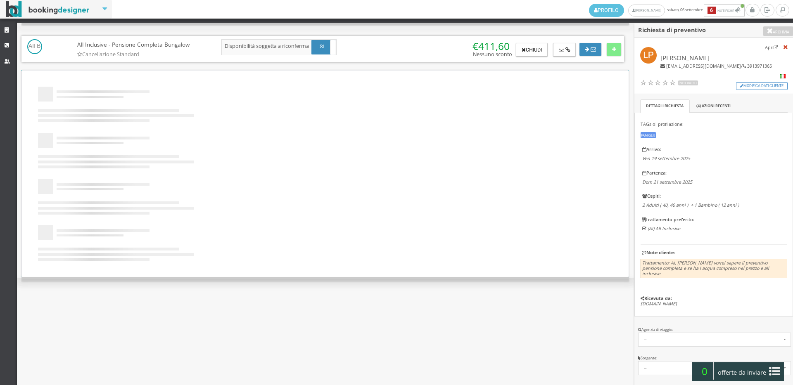
scroll to position [0, 0]
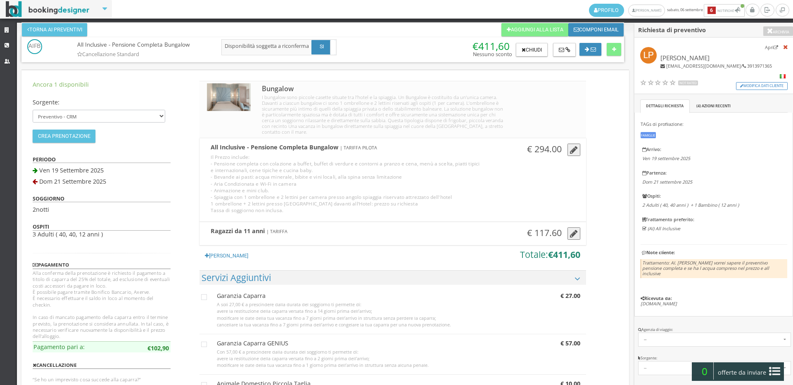
click at [572, 154] on icon "button" at bounding box center [574, 150] width 8 height 9
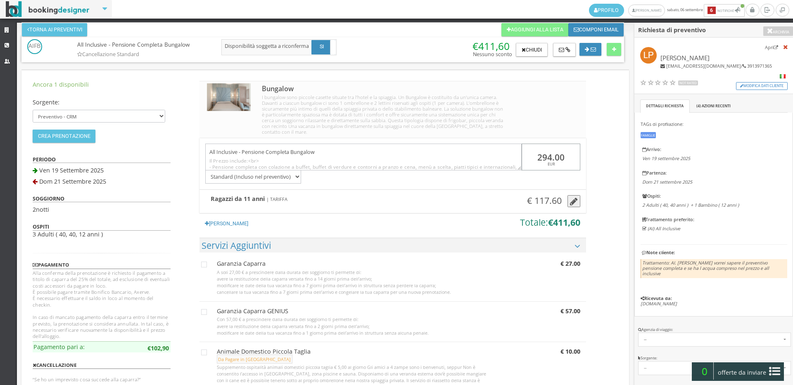
drag, startPoint x: 570, startPoint y: 159, endPoint x: 528, endPoint y: 164, distance: 41.6
click at [528, 164] on div "294.00 EUR" at bounding box center [551, 157] width 59 height 27
type input "355"
click at [617, 51] on button at bounding box center [614, 49] width 14 height 13
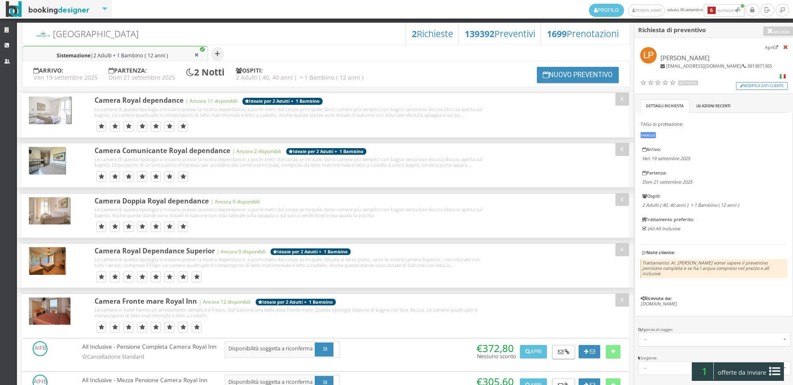
click at [729, 376] on span "offerte da inviare" at bounding box center [742, 372] width 54 height 13
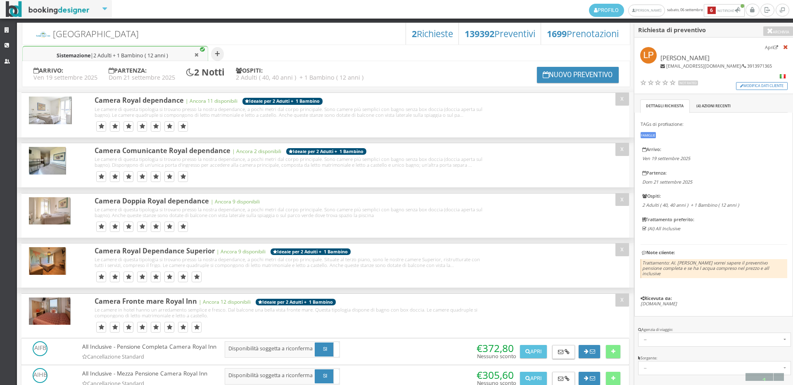
click at [0, 0] on button "Riepilogo >>" at bounding box center [0, 0] width 0 height 0
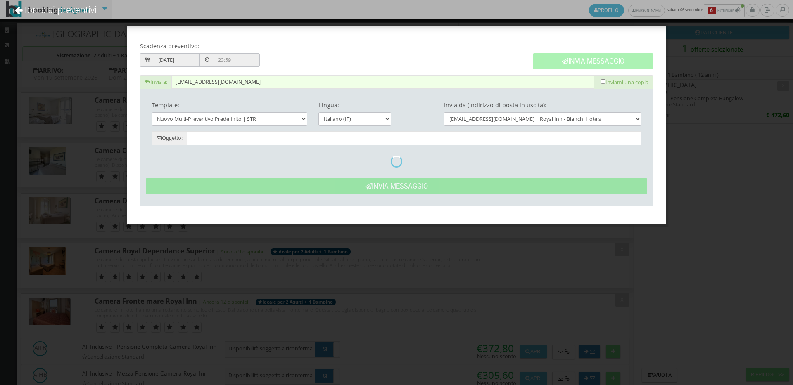
type input "Nuovo Preventivo - Linda Pallaro dal 19/09/2025 al 21/09/2025"
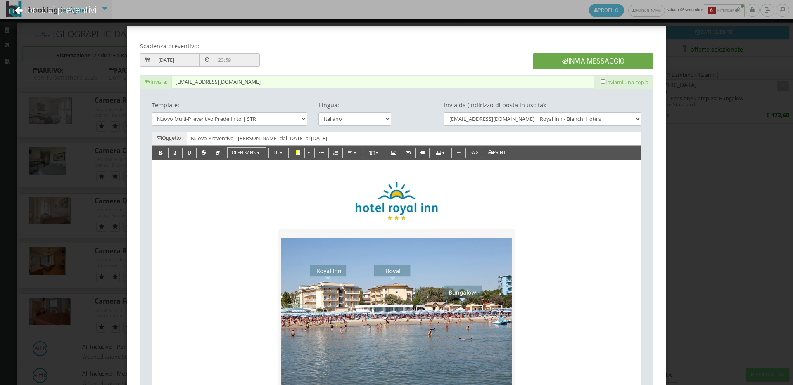
click at [594, 57] on button "Invia Messaggio" at bounding box center [593, 61] width 120 height 16
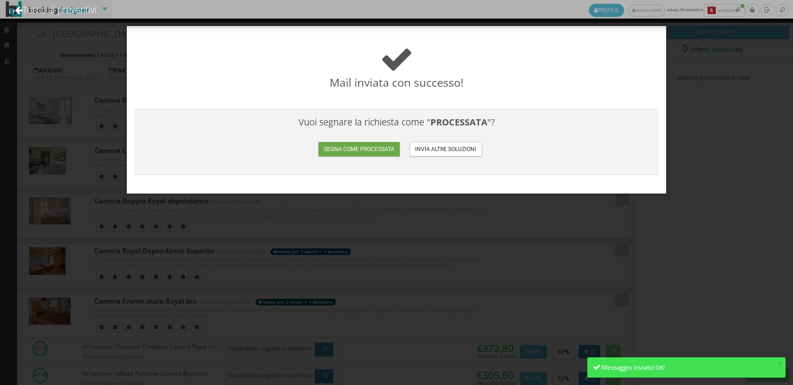
click at [390, 151] on button "Segna come processata" at bounding box center [358, 149] width 81 height 14
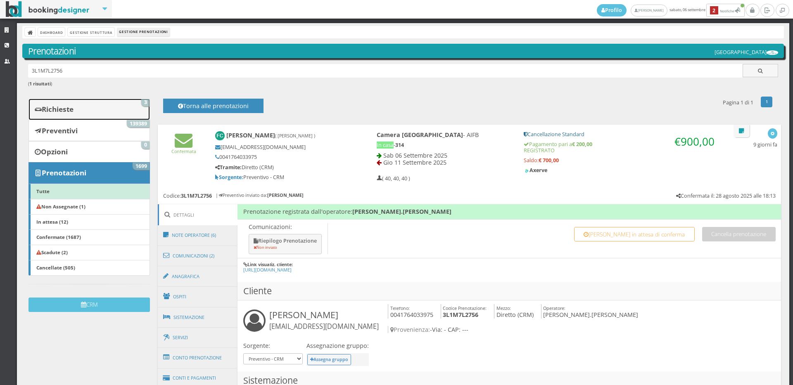
click at [83, 99] on link "Richieste 3" at bounding box center [89, 109] width 121 height 21
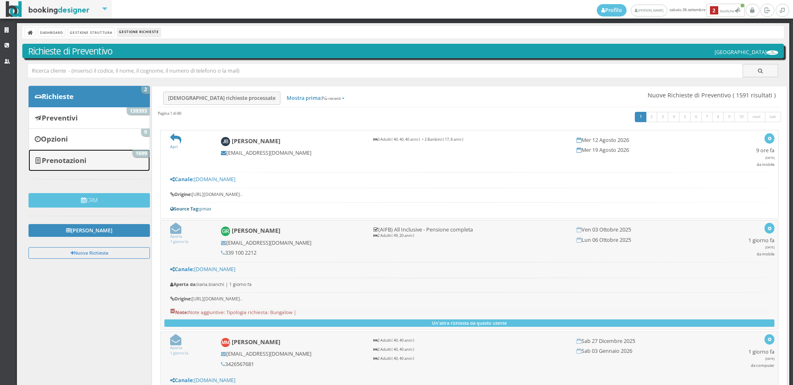
click at [83, 158] on b "Prenotazioni" at bounding box center [64, 161] width 45 height 10
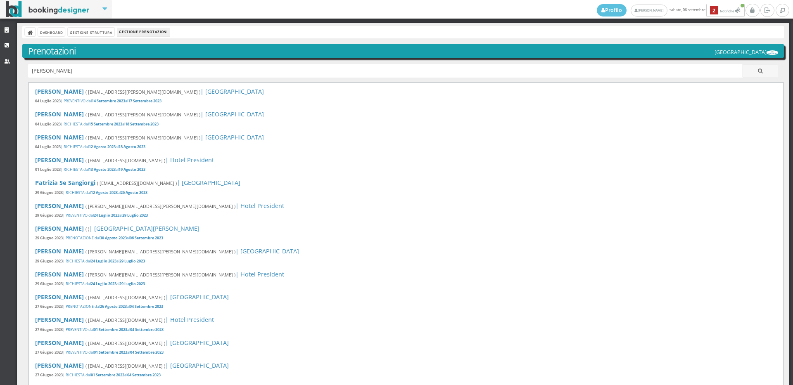
type input "[PERSON_NAME]"
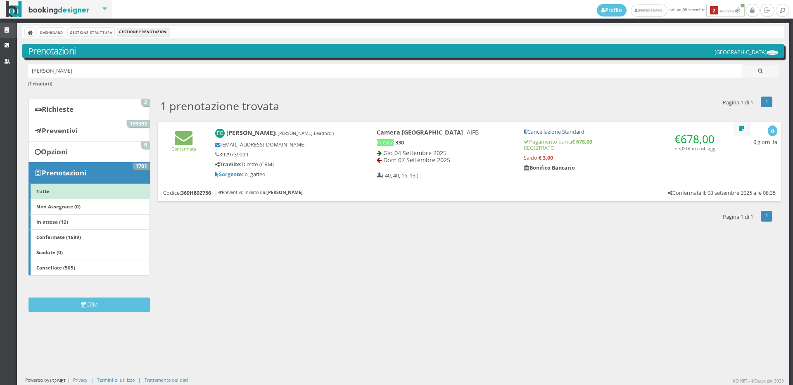
click at [5, 35] on link "Strutture" at bounding box center [8, 30] width 17 height 15
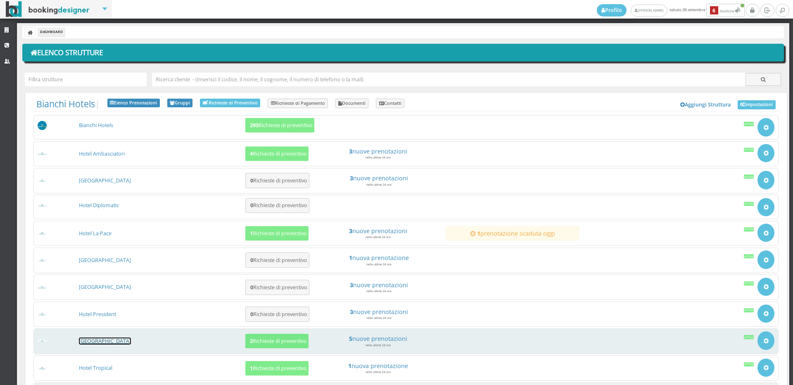
click at [113, 342] on link "[GEOGRAPHIC_DATA]" at bounding box center [105, 341] width 52 height 7
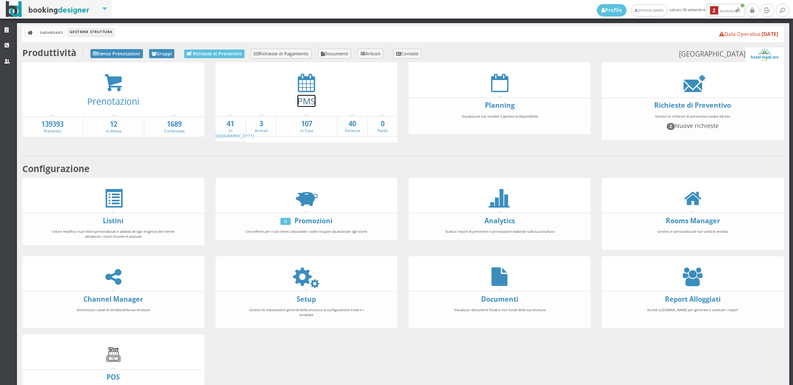
click at [298, 98] on link "PMS" at bounding box center [306, 101] width 18 height 12
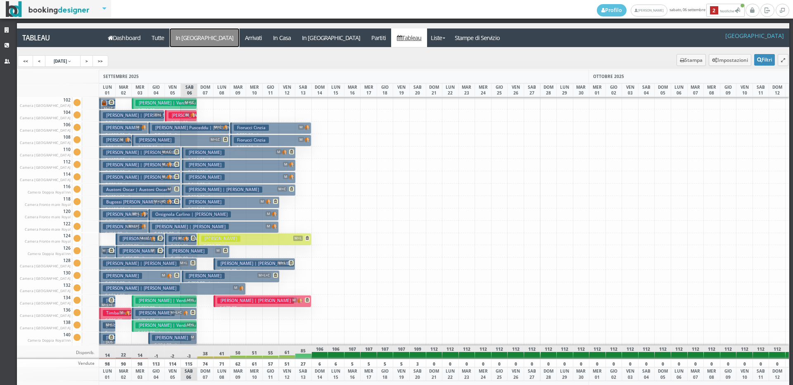
click at [193, 33] on a=pms-arrival-reservations"] "In Arrivo" at bounding box center [204, 38] width 69 height 19
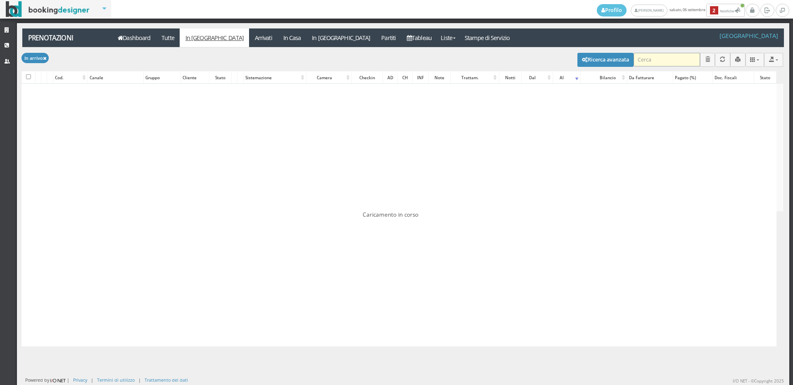
click at [677, 63] on input "search" at bounding box center [667, 60] width 67 height 14
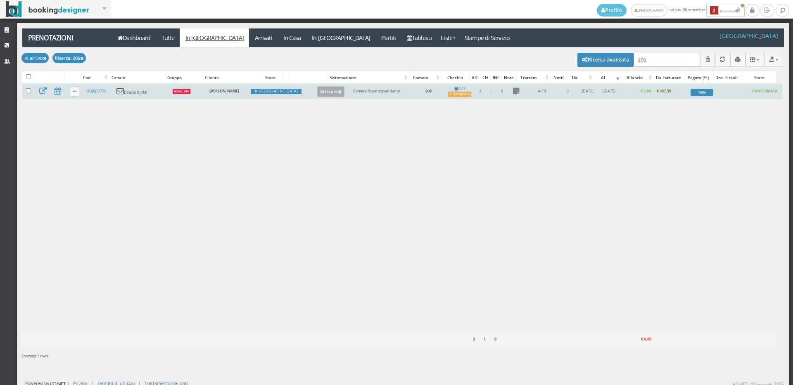
type input "206"
click at [317, 91] on button "Arrivato" at bounding box center [331, 91] width 28 height 11
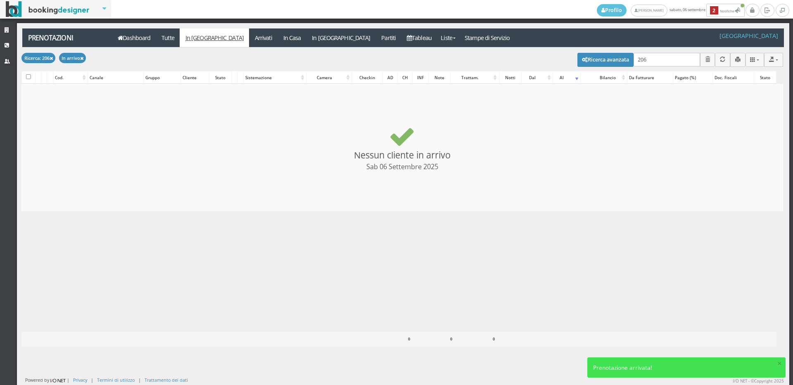
checkbox input "false"
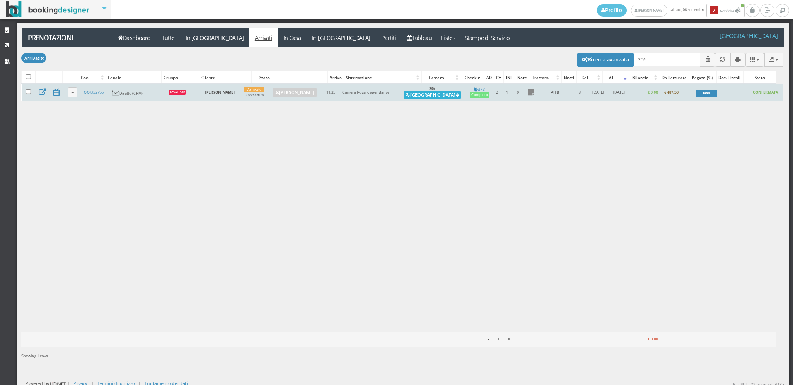
click at [439, 95] on button "[GEOGRAPHIC_DATA]" at bounding box center [432, 94] width 57 height 7
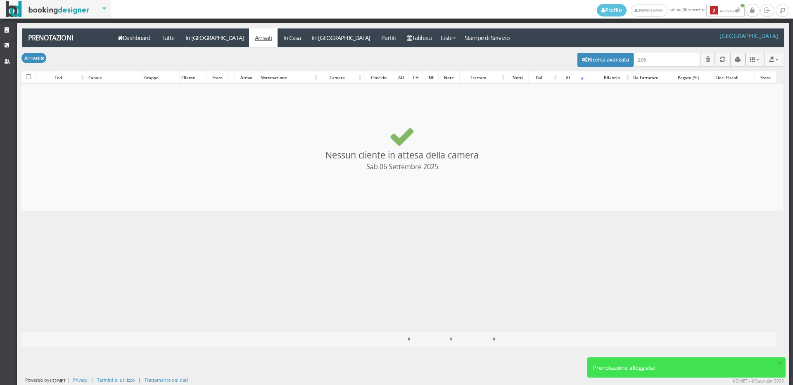
checkbox input "false"
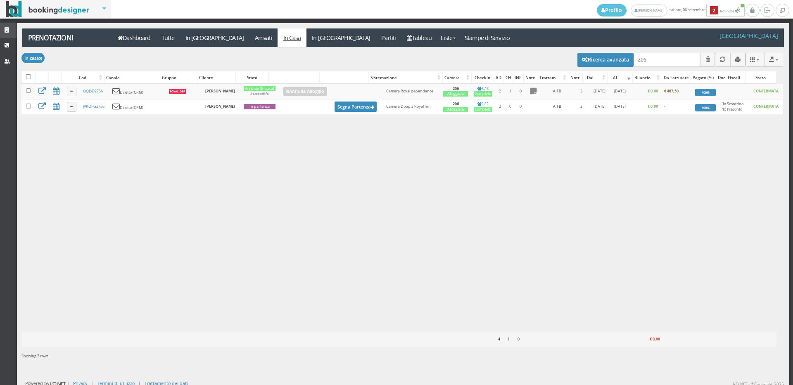
click at [5, 25] on link "Strutture" at bounding box center [8, 30] width 17 height 15
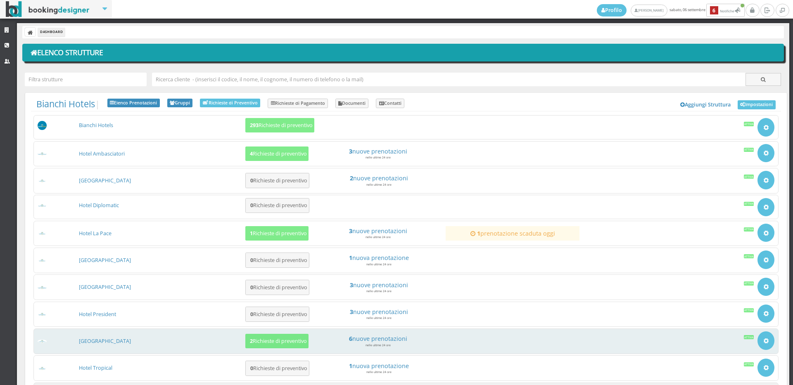
click at [276, 329] on div "[GEOGRAPHIC_DATA] 2 Richieste di preventivo Vedi Richieste da evadere 6 nuove p…" at bounding box center [405, 342] width 745 height 26
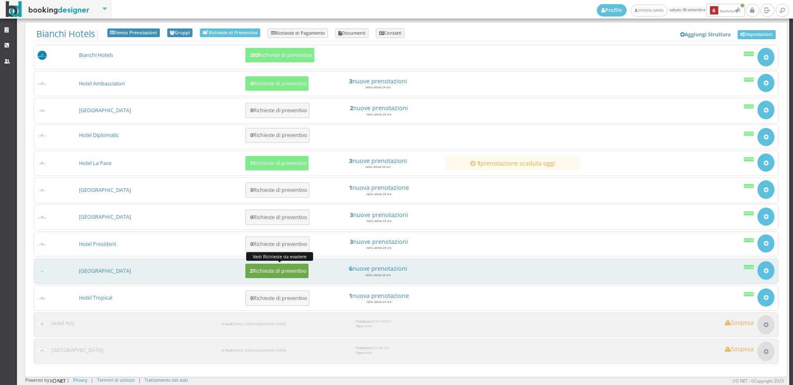
click at [273, 269] on h5 "2 Richieste di preventivo" at bounding box center [276, 271] width 59 height 6
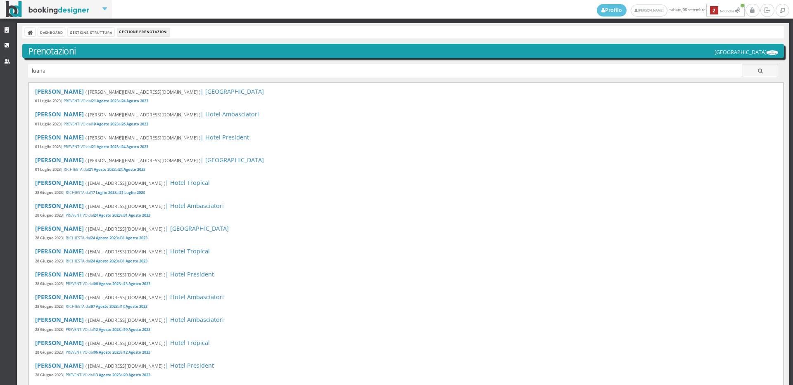
type input "luana"
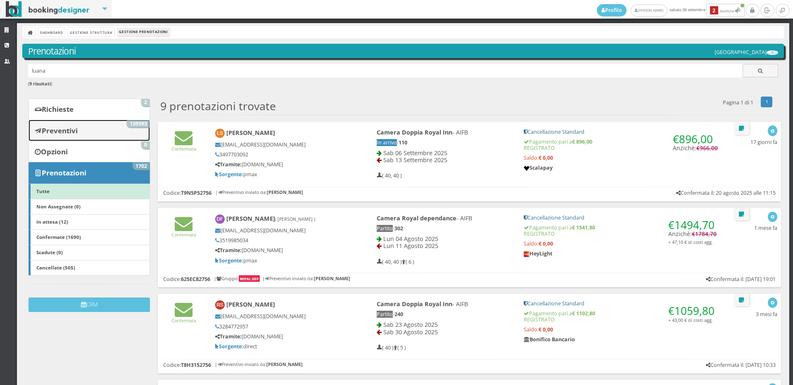
click at [113, 131] on link "Preventivi 139393" at bounding box center [89, 130] width 121 height 21
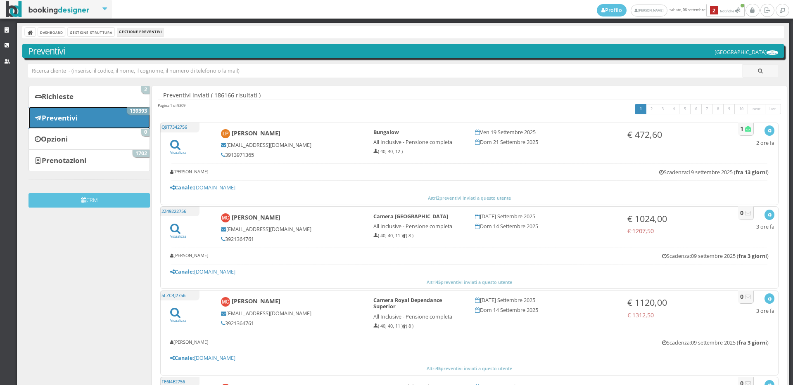
click at [118, 121] on link "Preventivi 139393" at bounding box center [89, 117] width 121 height 21
type input "[EMAIL_ADDRESS][DOMAIN_NAME]"
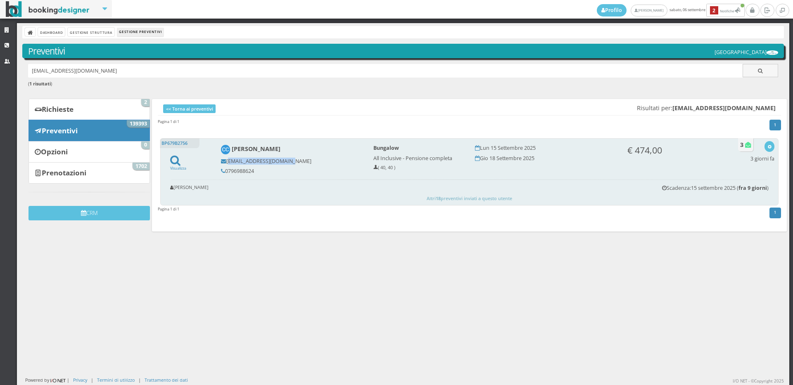
drag, startPoint x: 294, startPoint y: 163, endPoint x: 226, endPoint y: 160, distance: 68.2
click at [226, 160] on h5 "[EMAIL_ADDRESS][DOMAIN_NAME]" at bounding box center [291, 161] width 141 height 6
copy h5 "[EMAIL_ADDRESS][DOMAIN_NAME]"
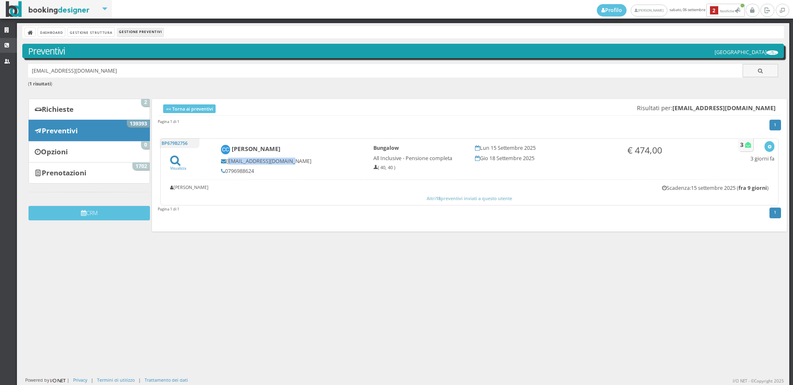
click at [10, 44] on icon at bounding box center [8, 45] width 7 height 5
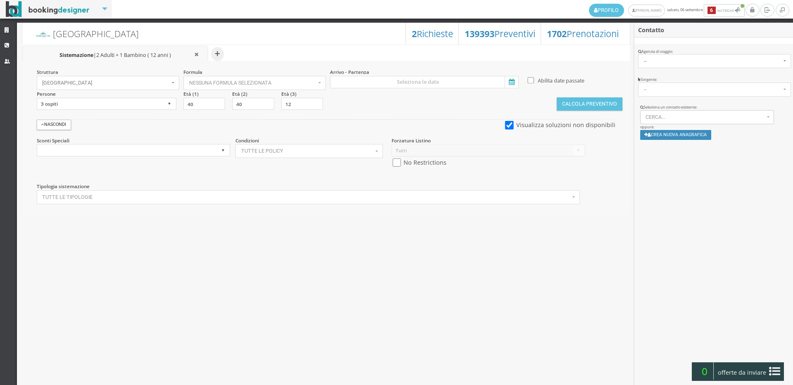
select select
click at [663, 112] on button "Cerca..." at bounding box center [707, 117] width 134 height 14
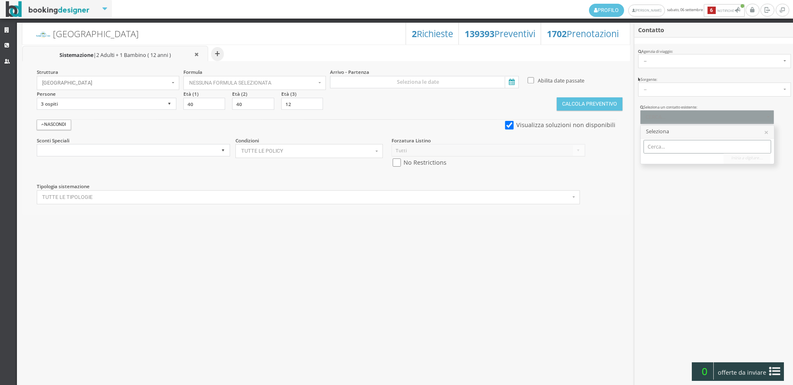
paste input "[EMAIL_ADDRESS][DOMAIN_NAME]"
type input "fcinzia_76@hotmail.co"
drag, startPoint x: 704, startPoint y: 163, endPoint x: 689, endPoint y: 154, distance: 17.6
click at [704, 163] on span "Cinzia Croci | fcinzia_76@hotmail.com Telef.: 0796988624" at bounding box center [737, 160] width 166 height 7
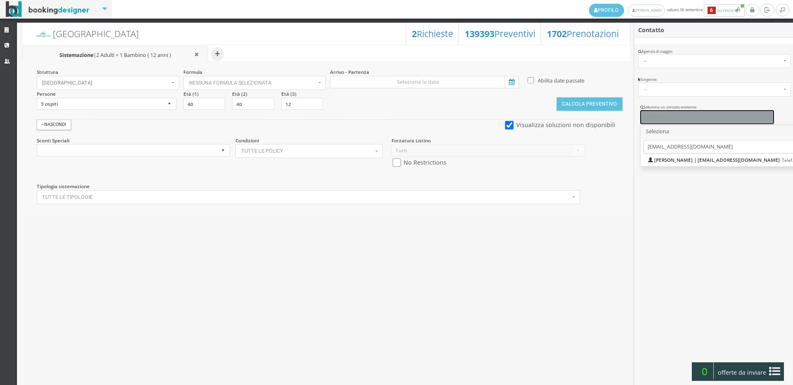
select select "5627133d866111f0bcd50aeaebb5e02f"
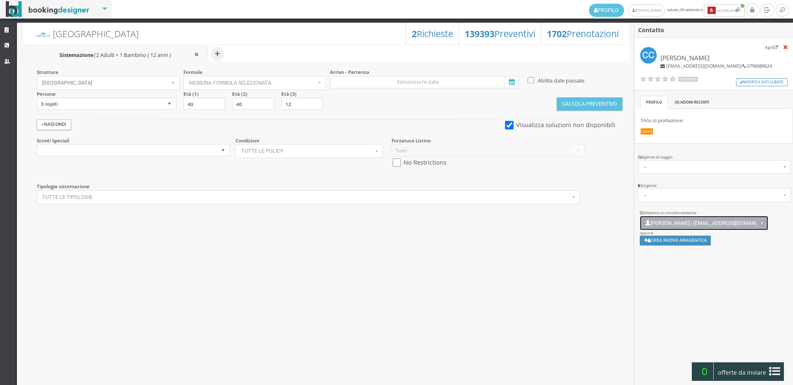
scroll to position [6, 0]
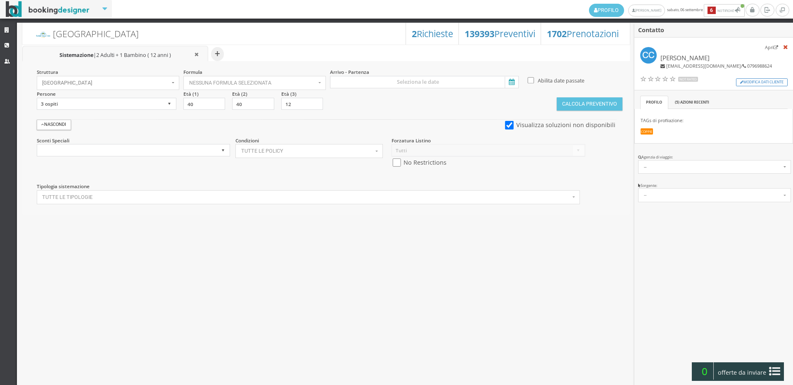
click at [121, 97] on section "Persone 1 ospite 2 ospiti 3 ospiti 4 ospiti 5 ospiti 6 ospiti 7 ospiti 8 ospiti…" at bounding box center [108, 100] width 147 height 20
click at [119, 111] on div "Struttura Hotel Royal Inn × Seleziona Bianchi Hotels Bianchi Hotels Hotel Ambas…" at bounding box center [326, 137] width 608 height 153
click at [120, 105] on select "1 ospite 2 ospiti 3 ospiti 4 ospiti 5 ospiti 6 ospiti 7 ospiti 8 ospiti 9 ospit…" at bounding box center [107, 104] width 140 height 12
select select "2"
click at [37, 98] on select "1 ospite 2 ospiti 3 ospiti 4 ospiti 5 ospiti 6 ospiti 7 ospiti 8 ospiti 9 ospit…" at bounding box center [107, 104] width 140 height 12
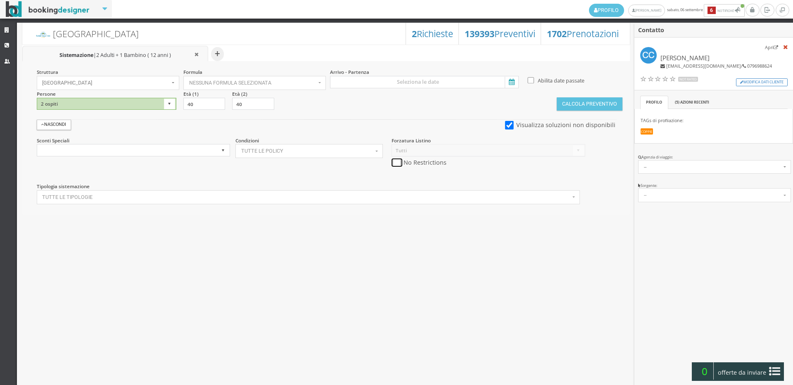
click at [394, 161] on input "checkbox" at bounding box center [397, 163] width 10 height 9
checkbox input "true"
click at [429, 82] on input at bounding box center [424, 82] width 189 height 12
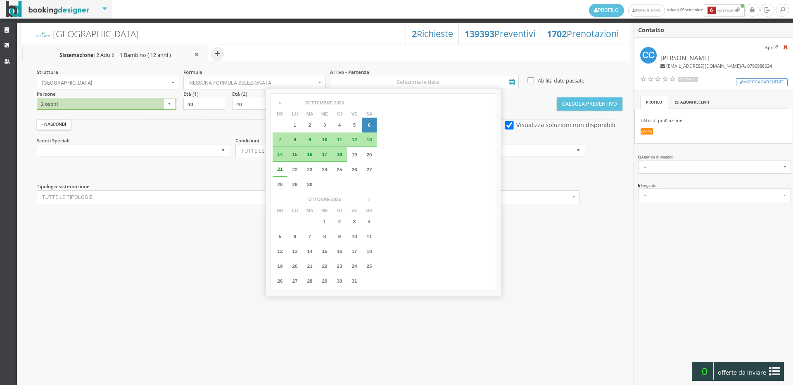
click at [294, 154] on span "15" at bounding box center [294, 154] width 5 height 5
click at [346, 155] on div "18" at bounding box center [339, 154] width 15 height 15
type input "15 set 2025 - 18 set 2025"
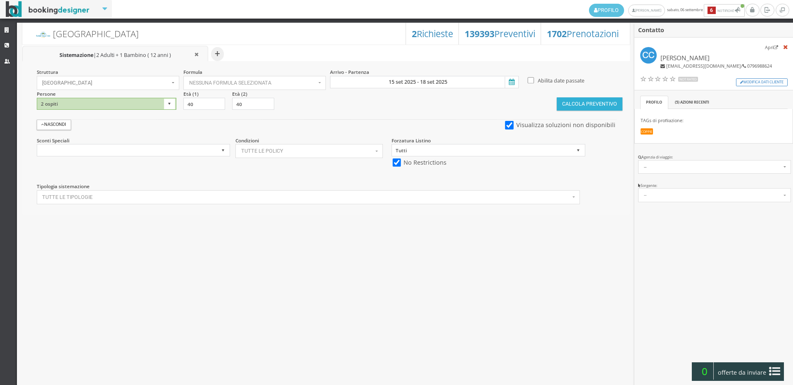
click at [612, 100] on button "Calcola Preventivo" at bounding box center [589, 103] width 65 height 13
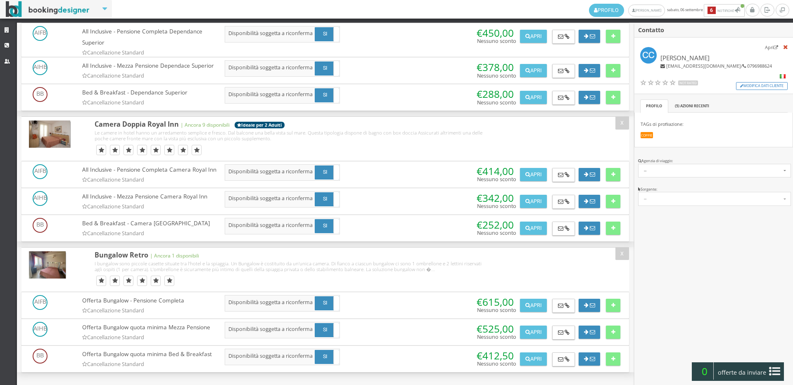
scroll to position [682, 0]
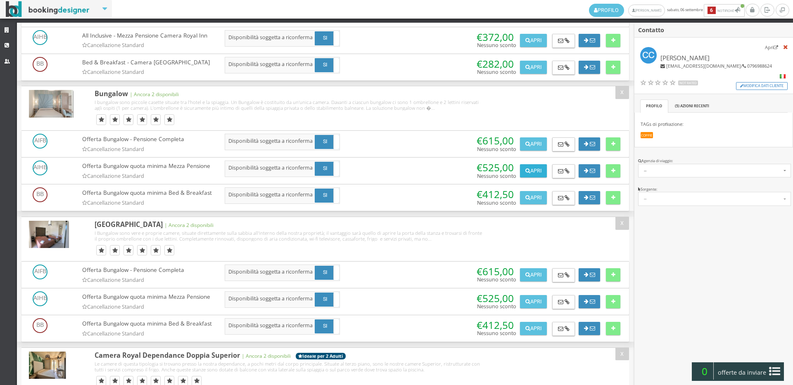
click at [536, 178] on button "Apri" at bounding box center [533, 170] width 26 height 13
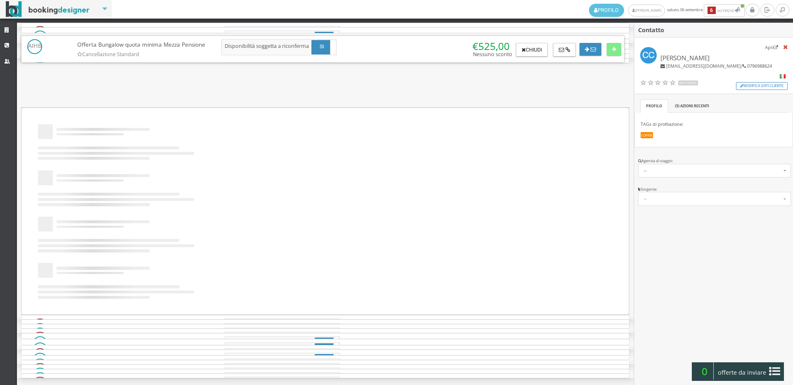
scroll to position [0, 0]
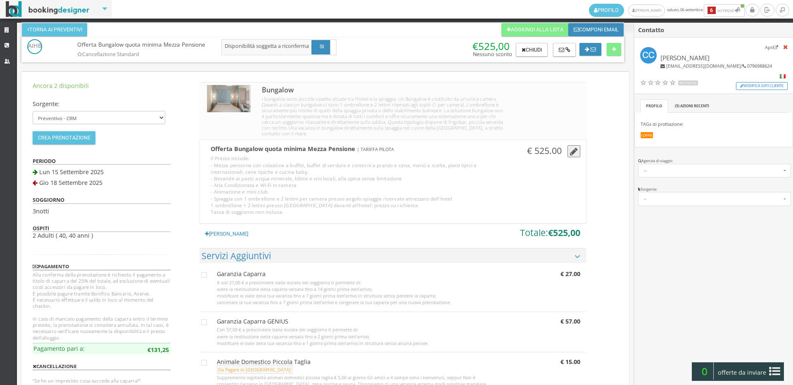
click at [573, 150] on icon "button" at bounding box center [574, 151] width 8 height 9
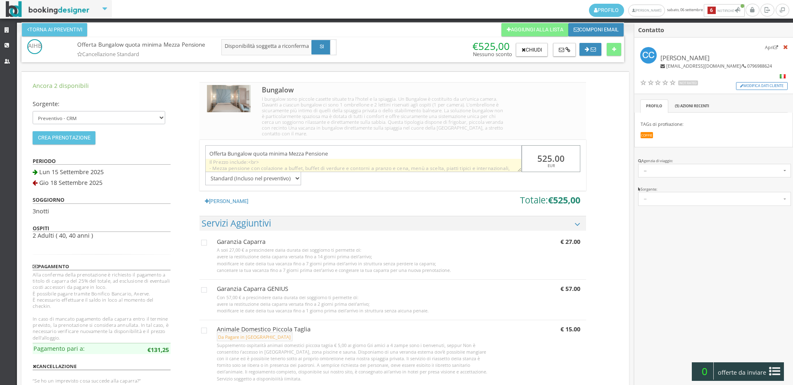
drag, startPoint x: 567, startPoint y: 158, endPoint x: 478, endPoint y: 164, distance: 89.0
click at [478, 164] on div "Offerta Bungalow quota minima Mezza Pensione Il Prezzo include:<br> - Mezza pen…" at bounding box center [393, 162] width 386 height 45
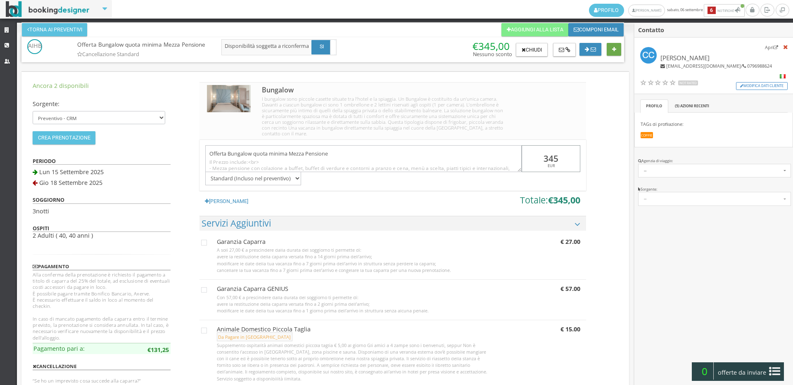
type input "345"
click at [621, 48] on button at bounding box center [614, 49] width 14 height 13
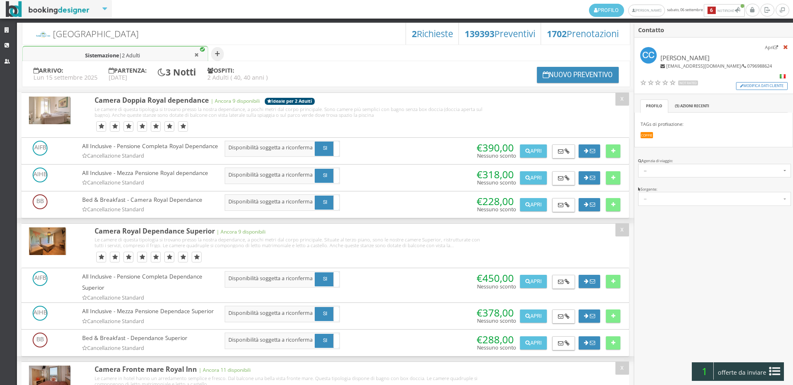
click at [762, 378] on span "offerte da inviare" at bounding box center [742, 372] width 54 height 13
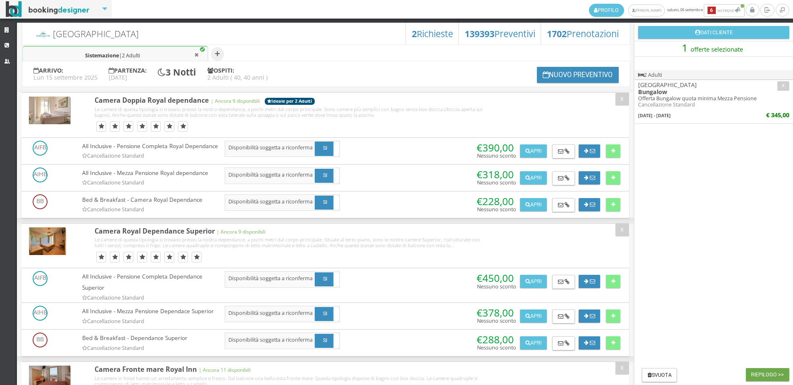
click at [763, 378] on button "Riepilogo >>" at bounding box center [767, 374] width 43 height 13
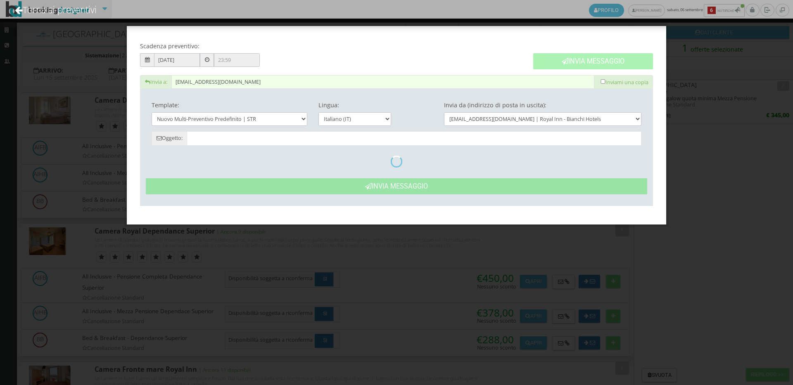
type input "Nuovo Preventivo - Cinzia Croci dal 15/09/2025 al 18/09/2025"
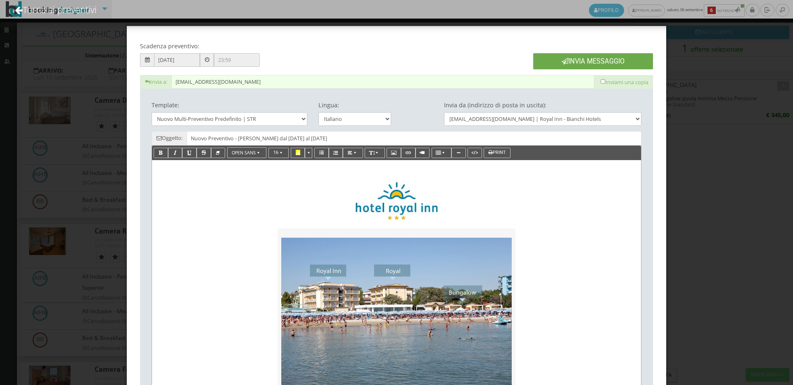
drag, startPoint x: 631, startPoint y: 62, endPoint x: 441, endPoint y: 25, distance: 193.3
click at [628, 61] on button "Invia Messaggio" at bounding box center [593, 61] width 120 height 16
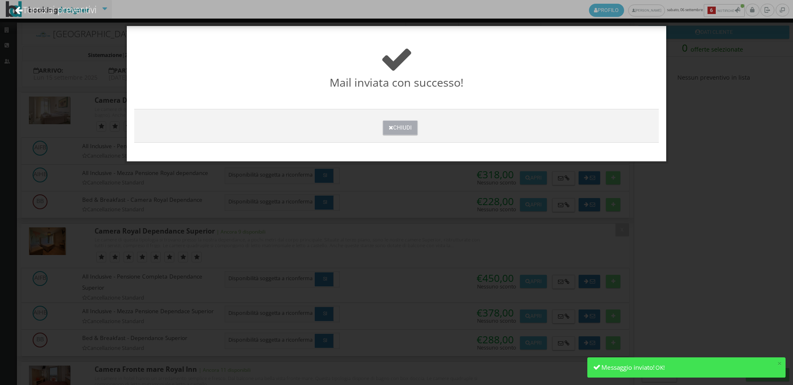
click at [390, 129] on icon at bounding box center [391, 128] width 5 height 6
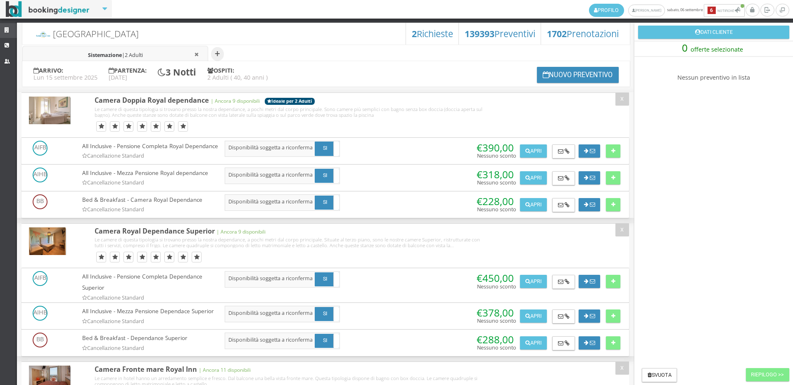
click at [3, 30] on link "Strutture" at bounding box center [8, 30] width 17 height 15
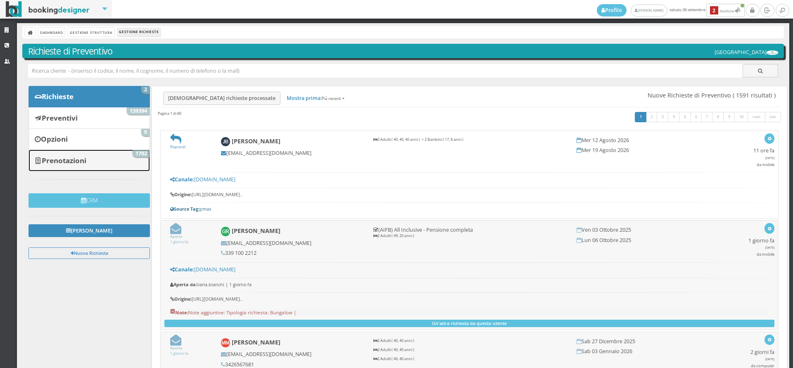
click at [134, 163] on link "Prenotazioni 1702" at bounding box center [89, 160] width 121 height 21
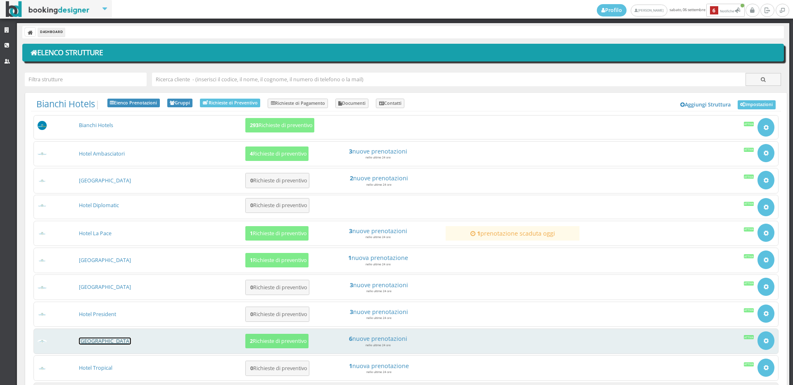
click at [89, 342] on link "[GEOGRAPHIC_DATA]" at bounding box center [105, 341] width 52 height 7
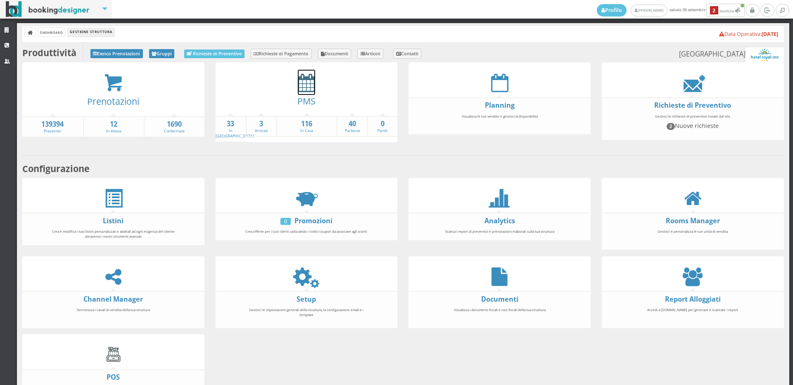
click at [311, 78] on icon at bounding box center [306, 83] width 17 height 19
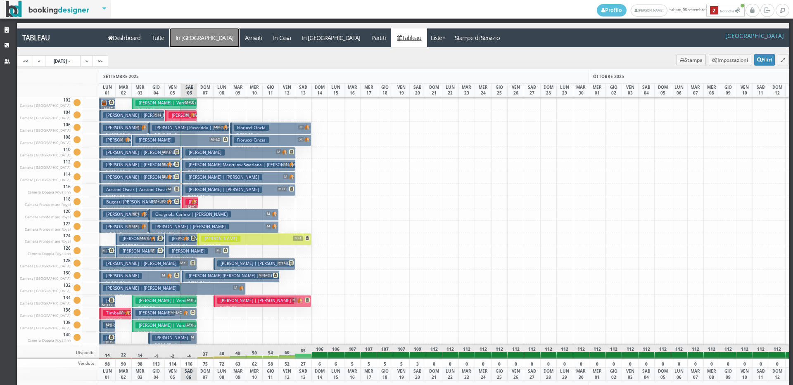
click at [190, 40] on a=pms-arrival-reservations"] "In [GEOGRAPHIC_DATA]" at bounding box center [204, 38] width 69 height 19
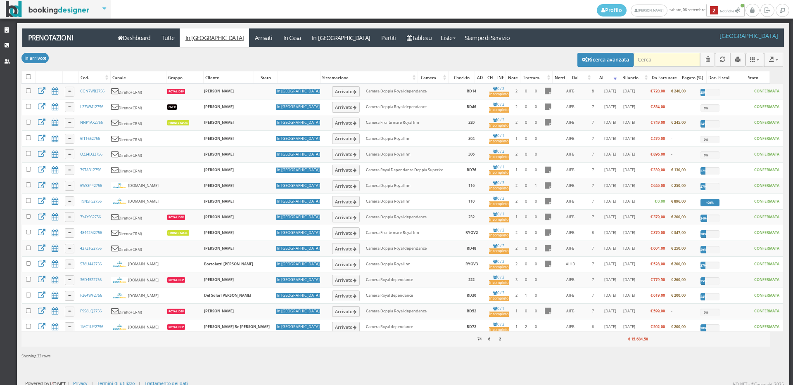
click at [654, 61] on input "search" at bounding box center [667, 60] width 67 height 14
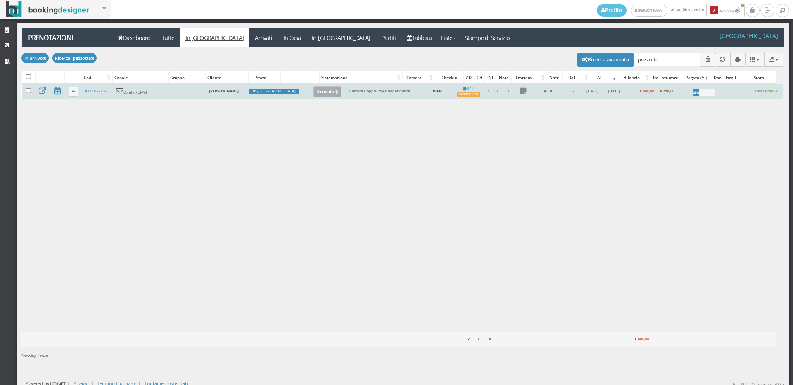
type input "pezzotta"
click at [314, 93] on button "Arrivato" at bounding box center [328, 91] width 28 height 11
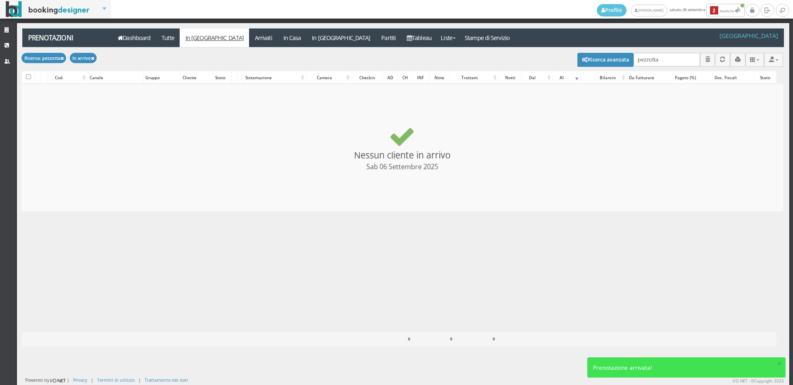
checkbox input "false"
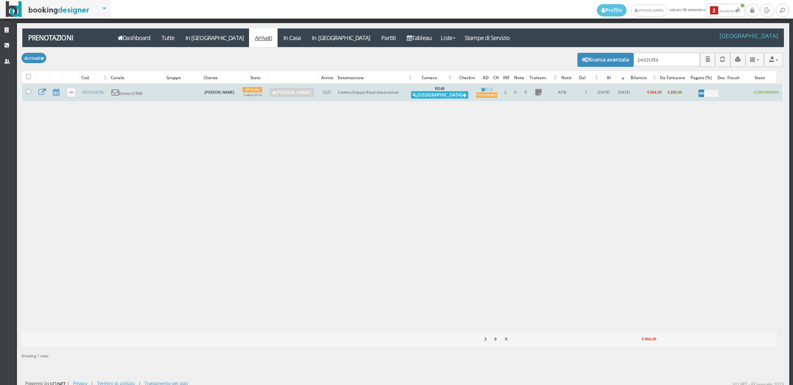
click at [430, 94] on button "Alloggia" at bounding box center [439, 94] width 57 height 7
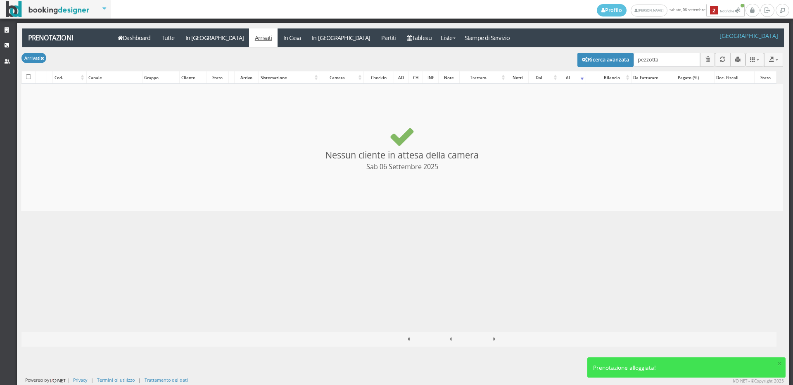
checkbox input "false"
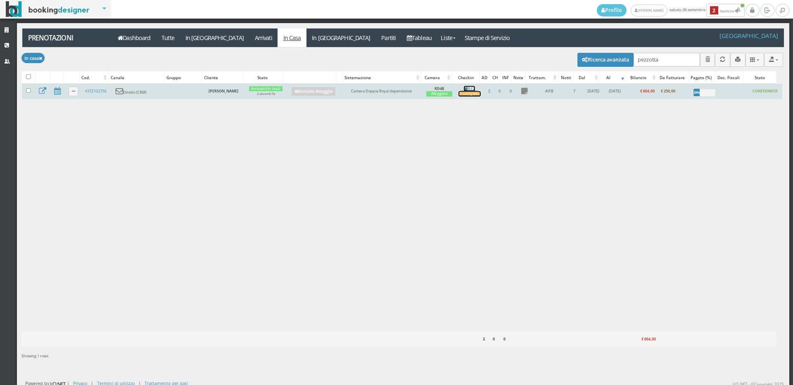
click at [463, 91] on div "Incompleto" at bounding box center [470, 93] width 23 height 5
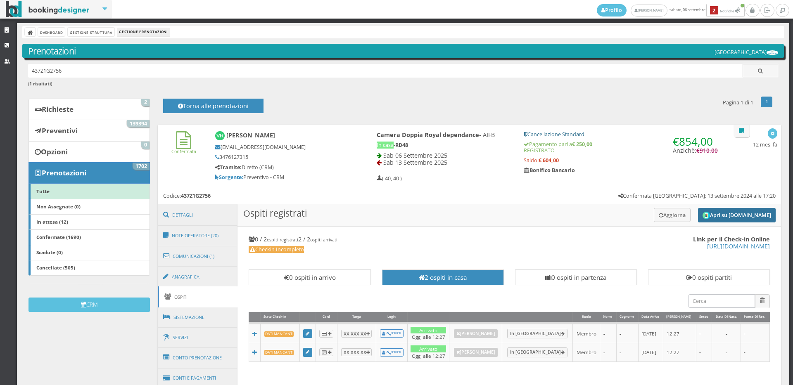
click at [726, 212] on button "Apri su [DOMAIN_NAME]" at bounding box center [737, 215] width 78 height 14
